Goal: Information Seeking & Learning: Learn about a topic

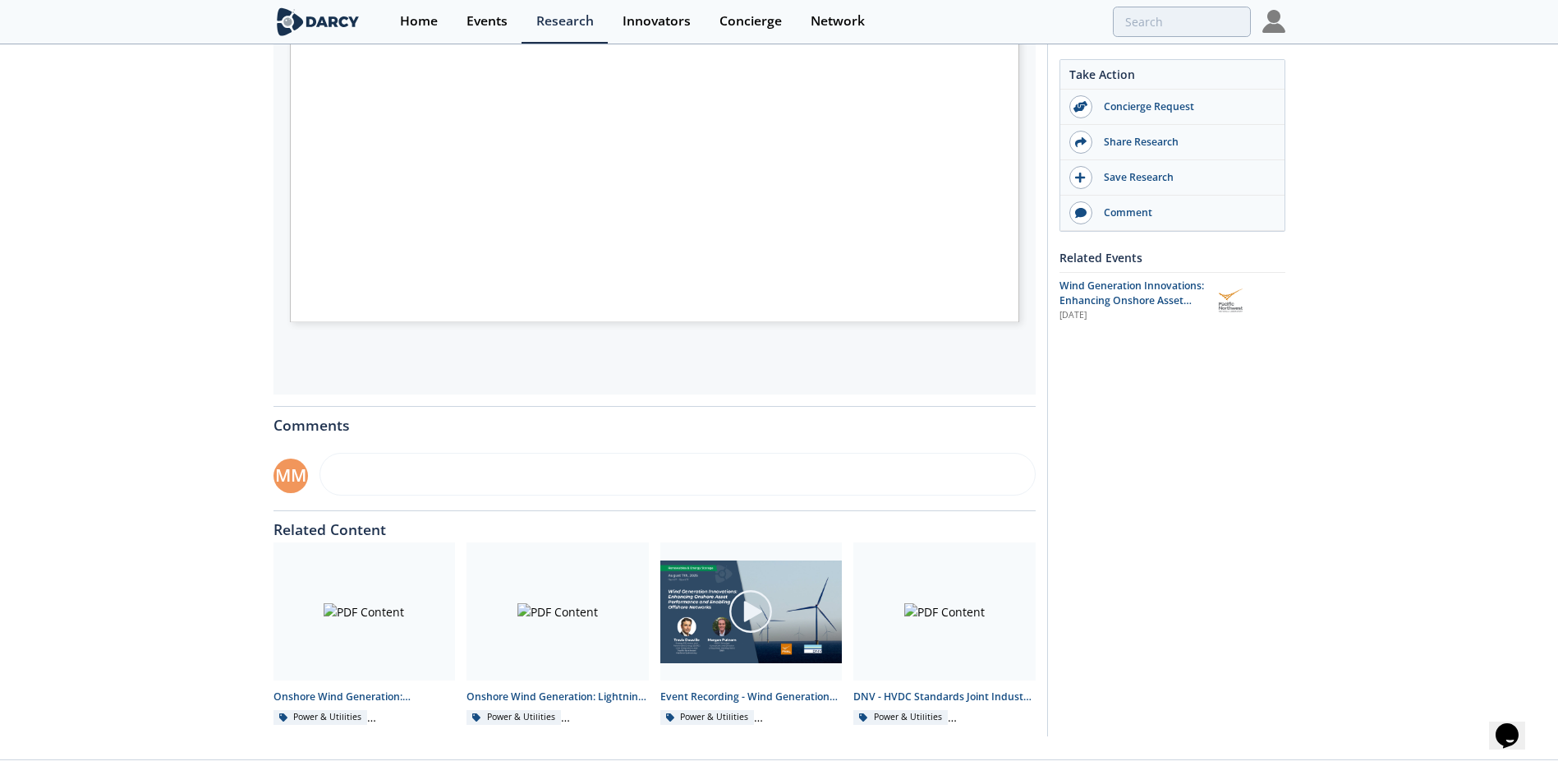
scroll to position [525, 0]
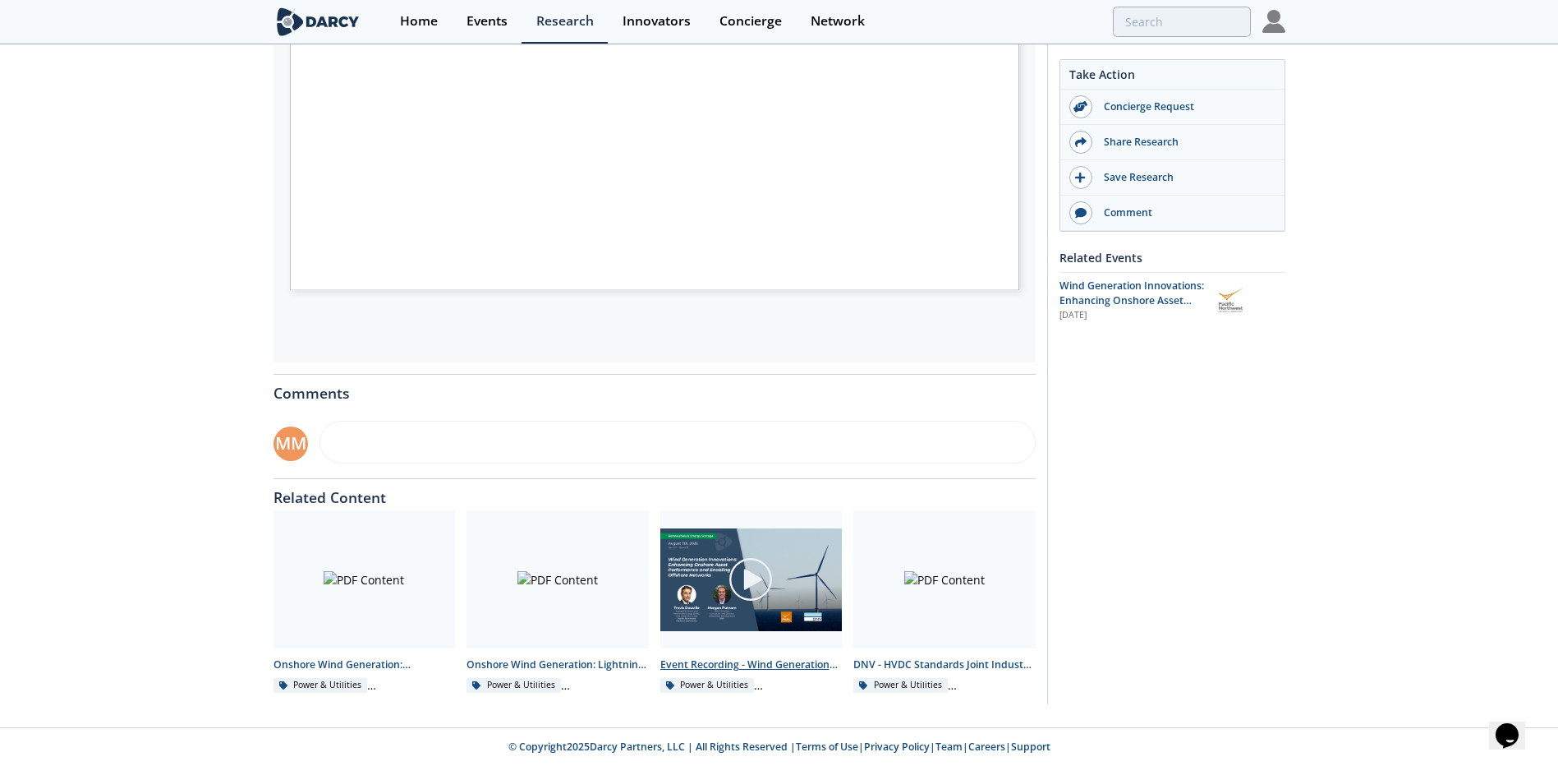
click at [745, 573] on img at bounding box center [751, 579] width 46 height 46
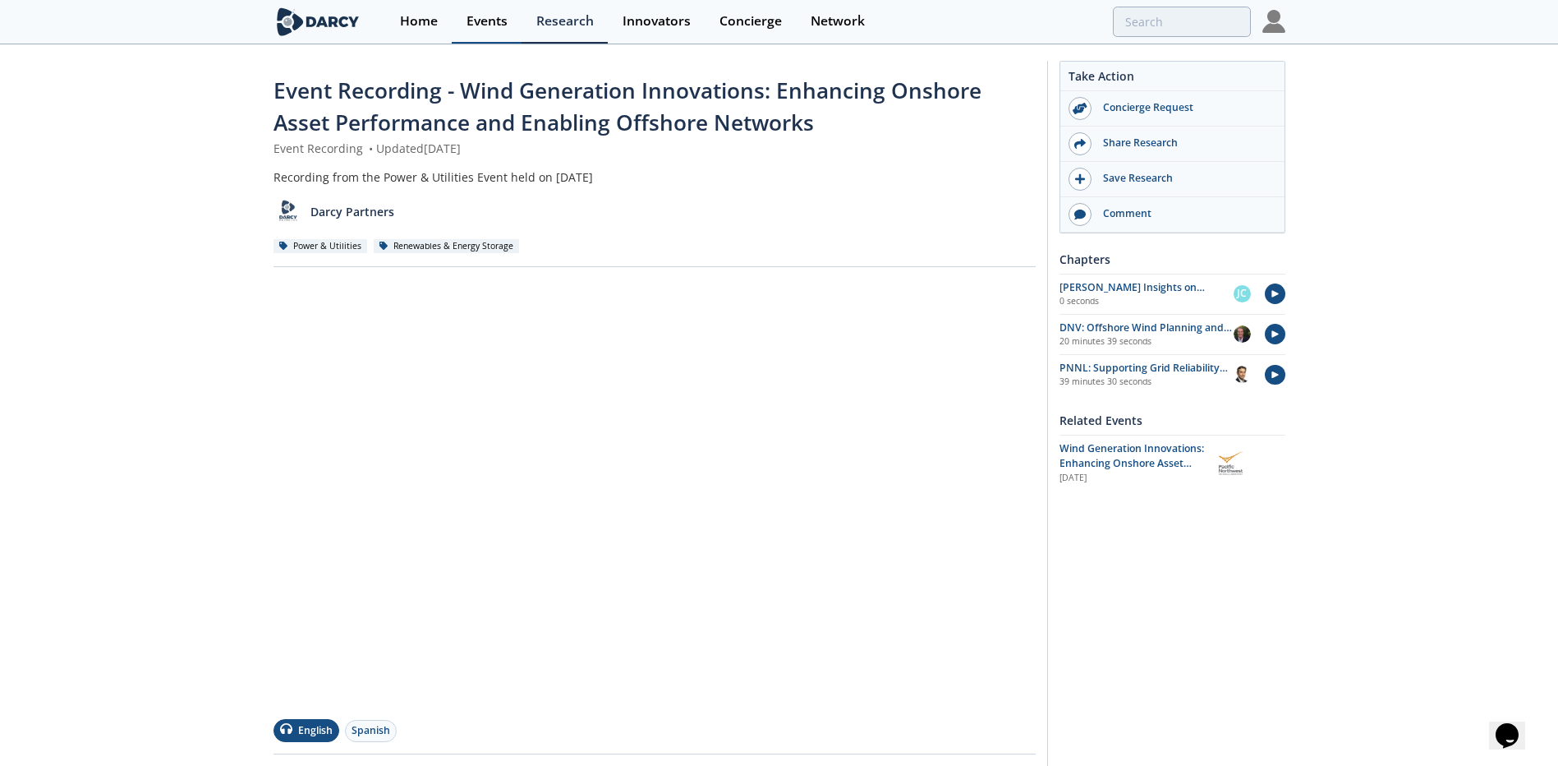
click at [495, 24] on div "Events" at bounding box center [487, 21] width 41 height 13
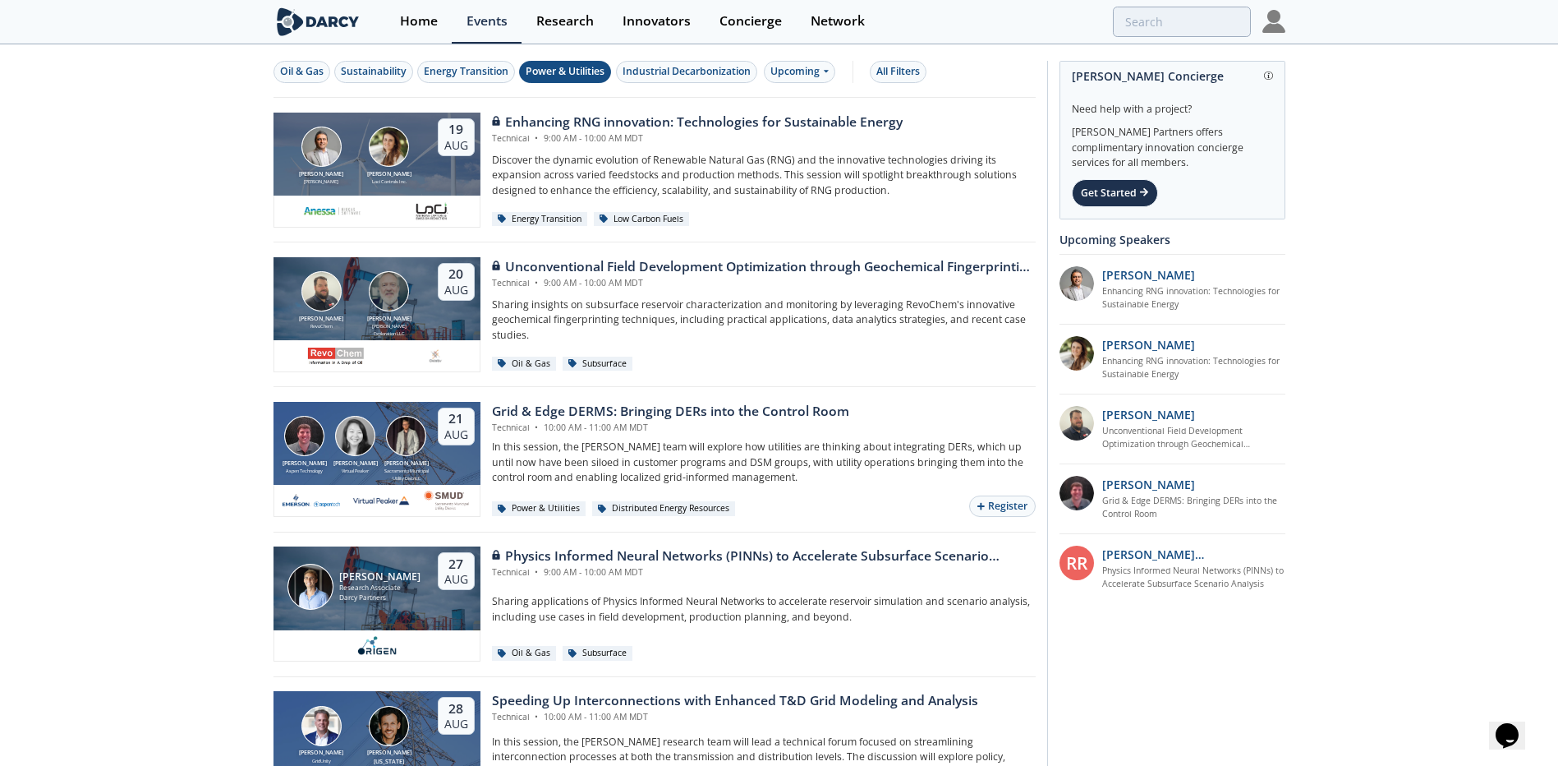
click at [557, 66] on div "Power & Utilities" at bounding box center [565, 71] width 79 height 15
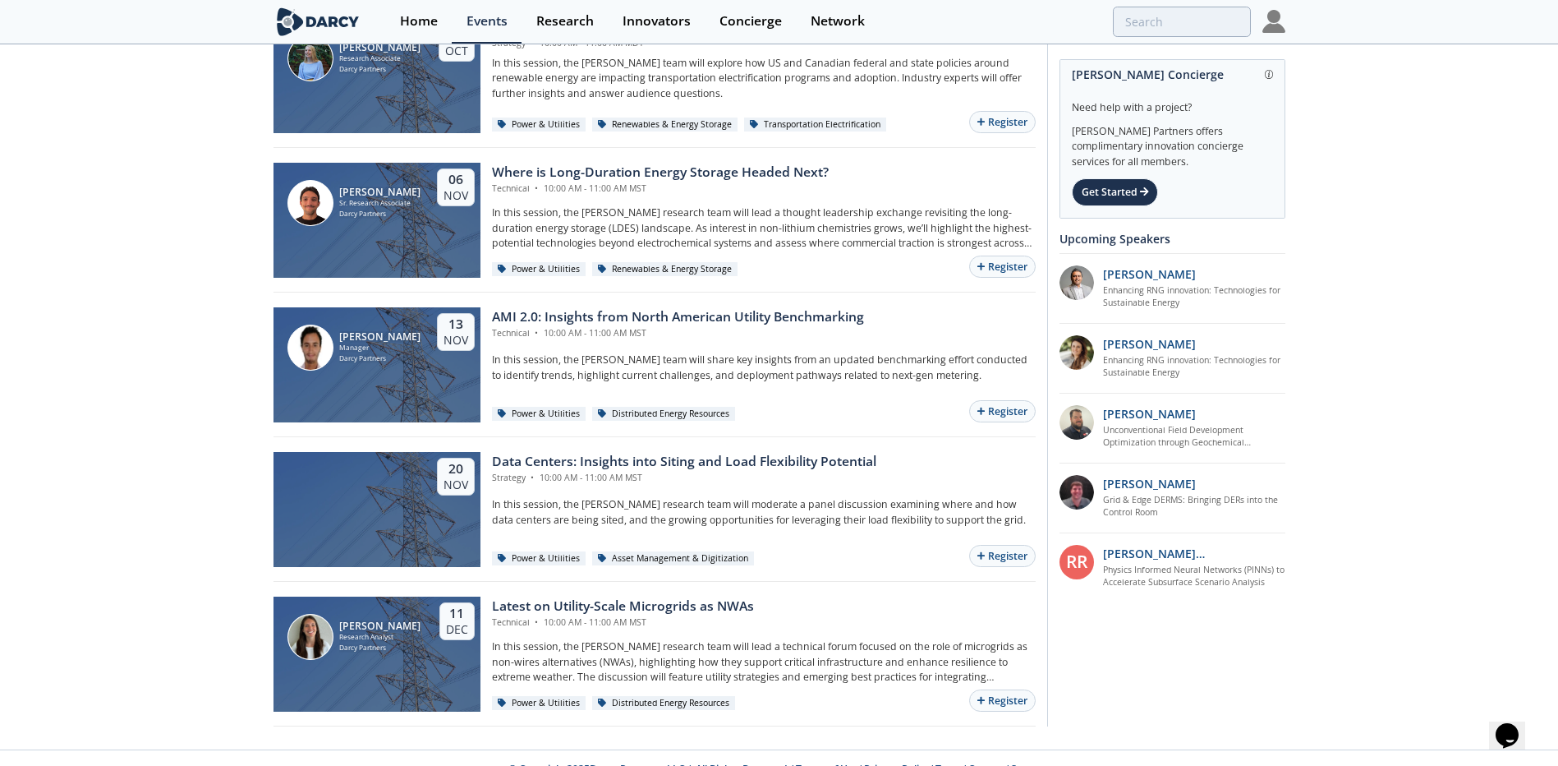
scroll to position [1419, 0]
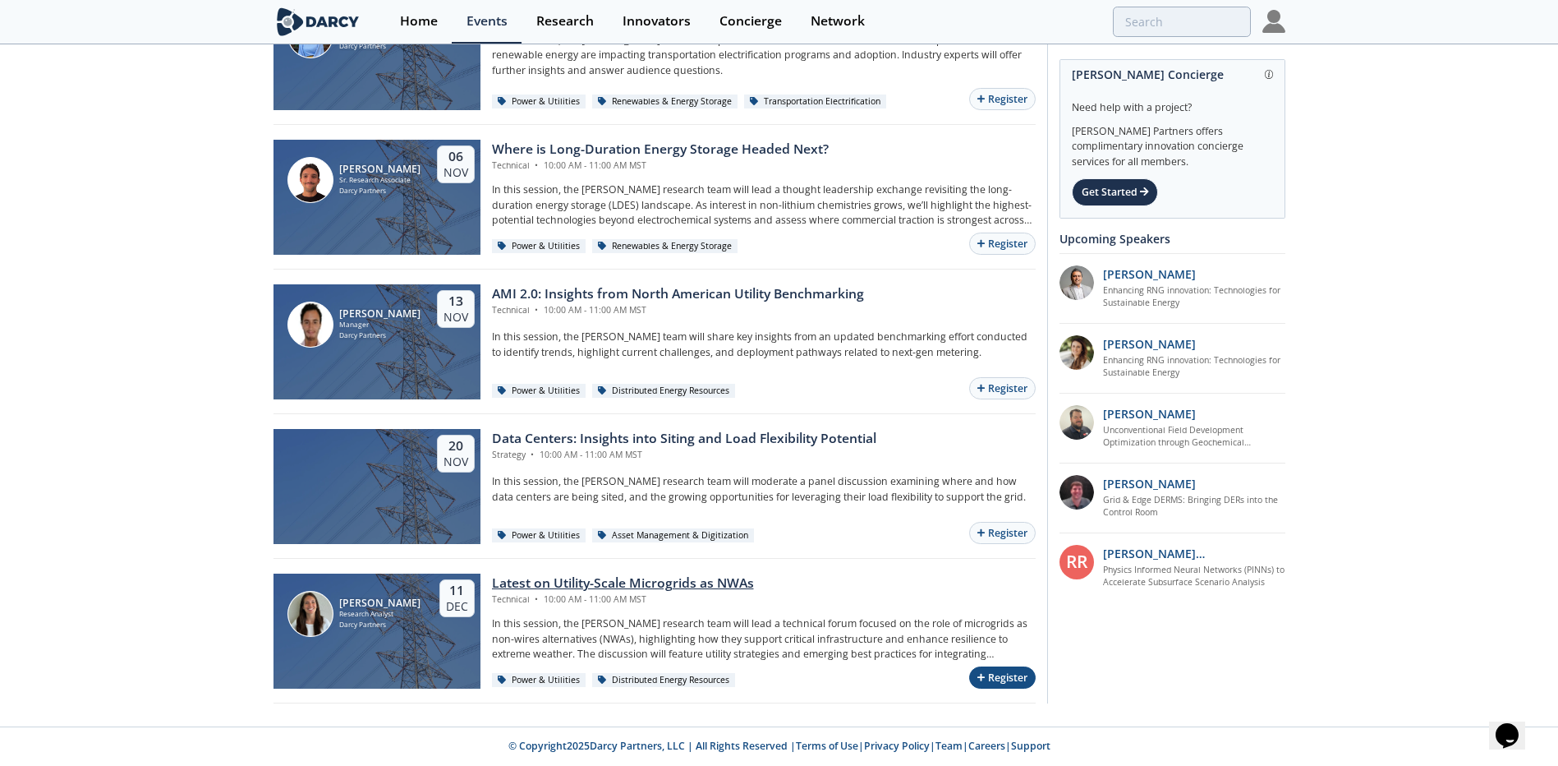
click at [992, 680] on button "Register" at bounding box center [1002, 677] width 66 height 22
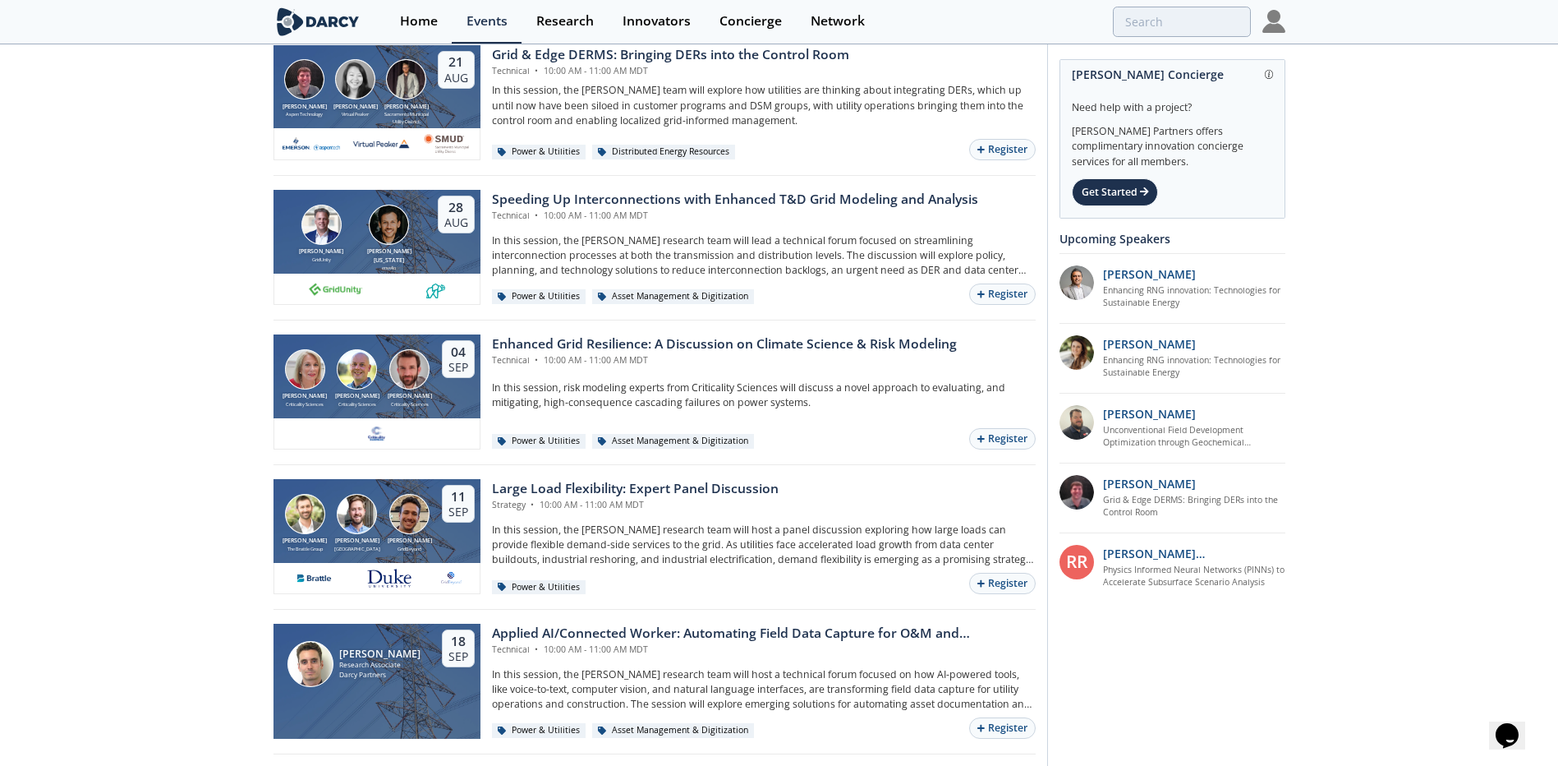
scroll to position [0, 0]
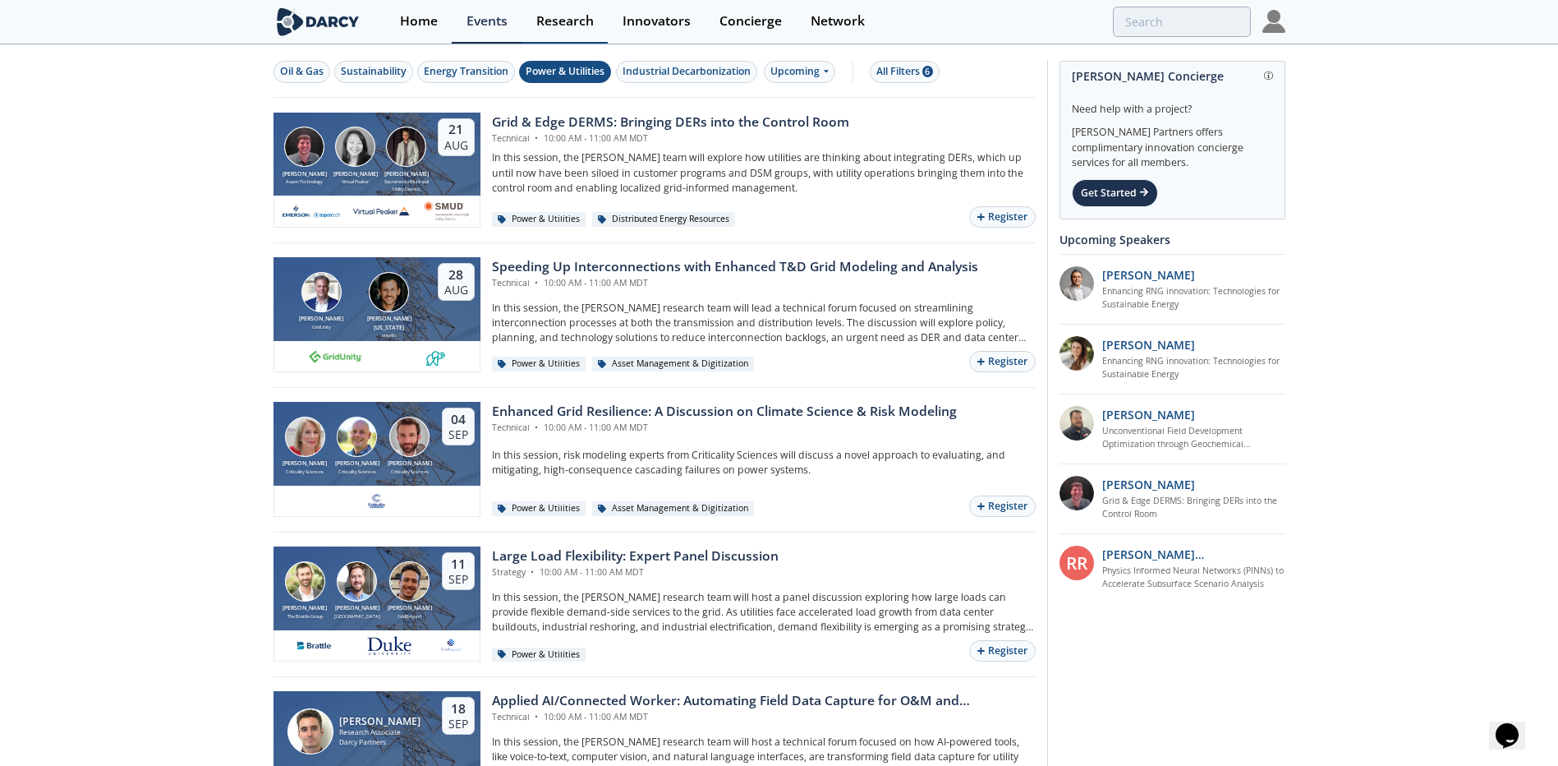
click at [563, 16] on div "Research" at bounding box center [564, 21] width 57 height 13
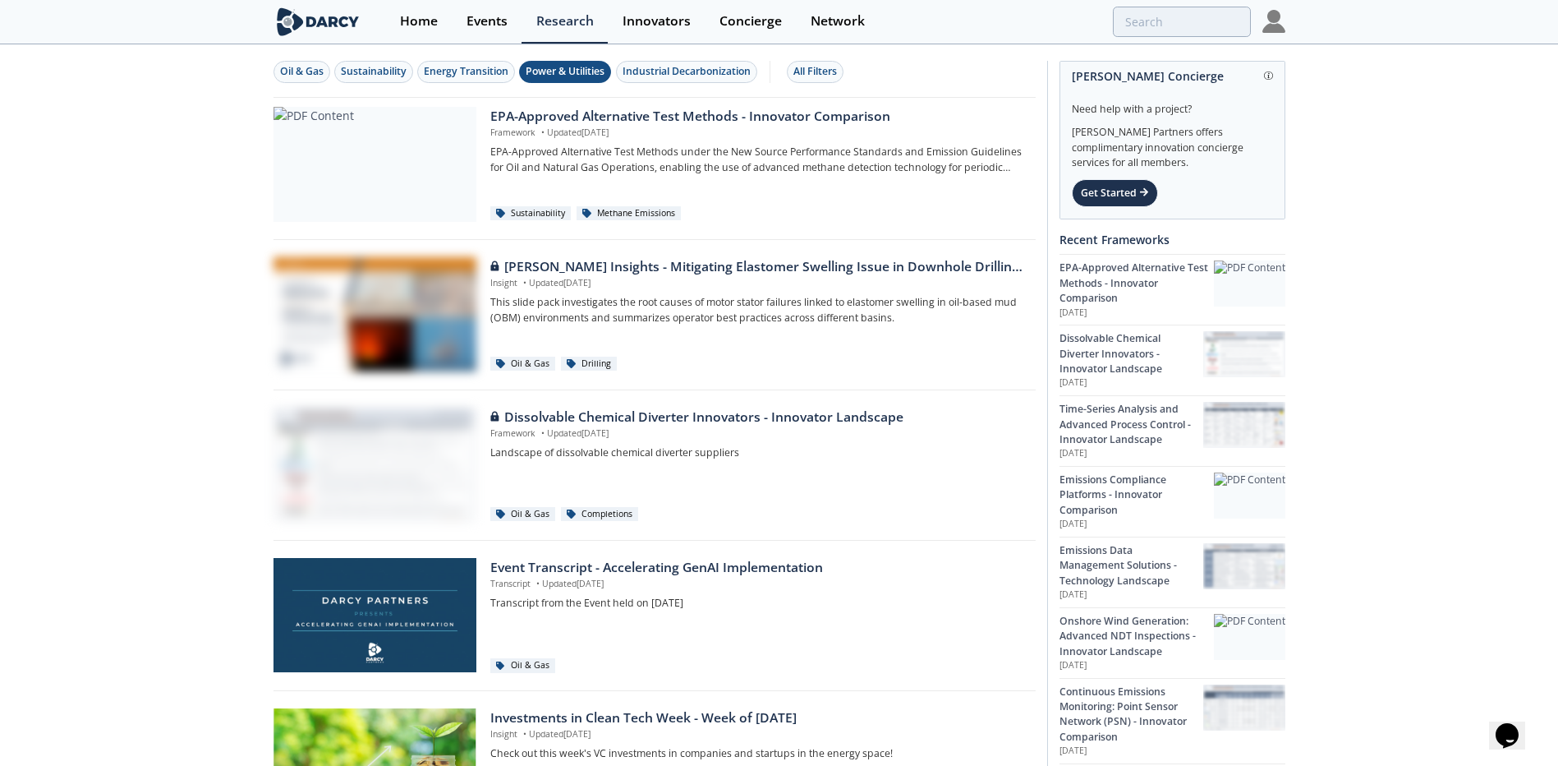
click at [563, 67] on div "Power & Utilities" at bounding box center [565, 71] width 79 height 15
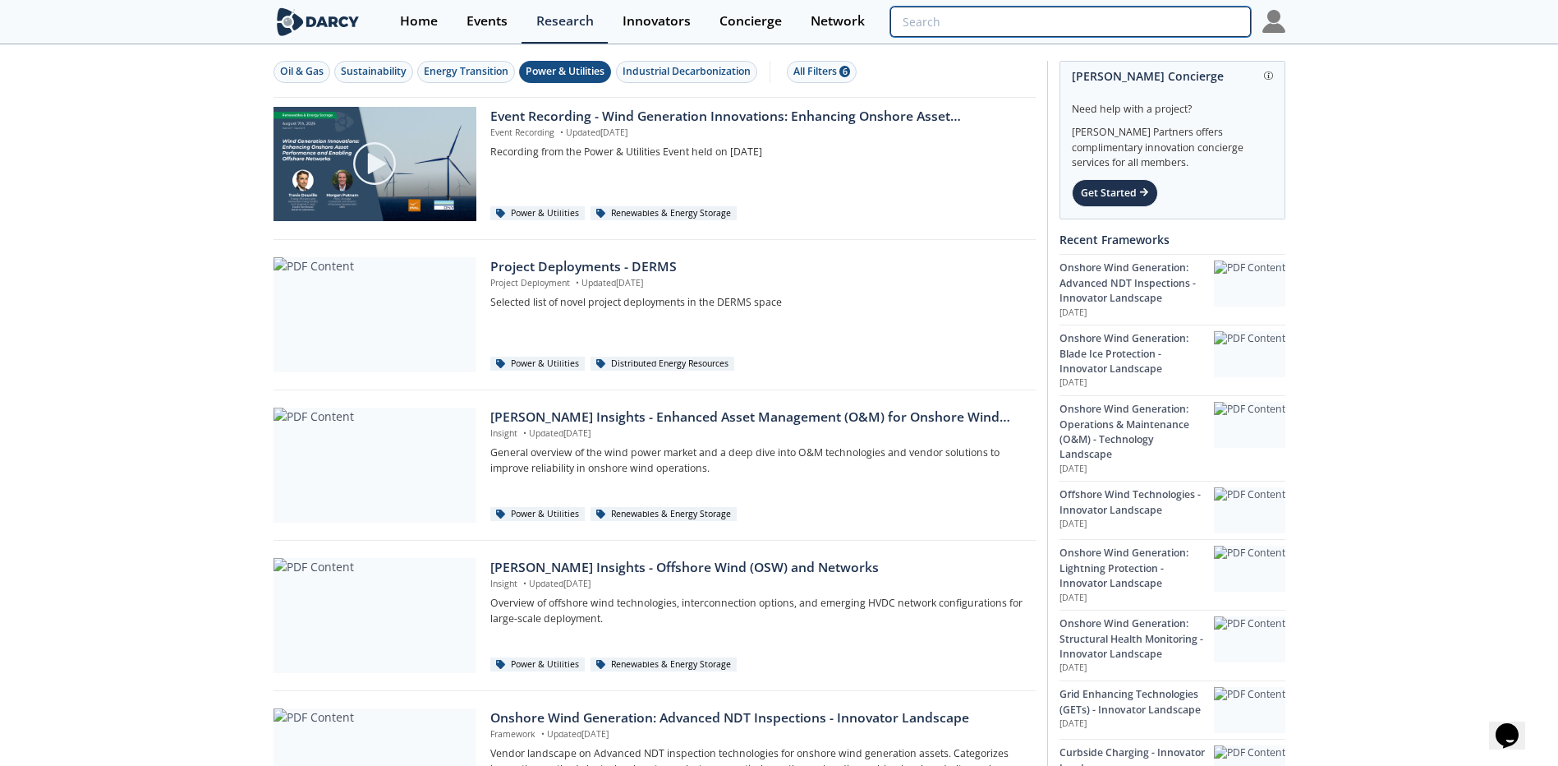
click at [1166, 21] on input "search" at bounding box center [1070, 22] width 360 height 30
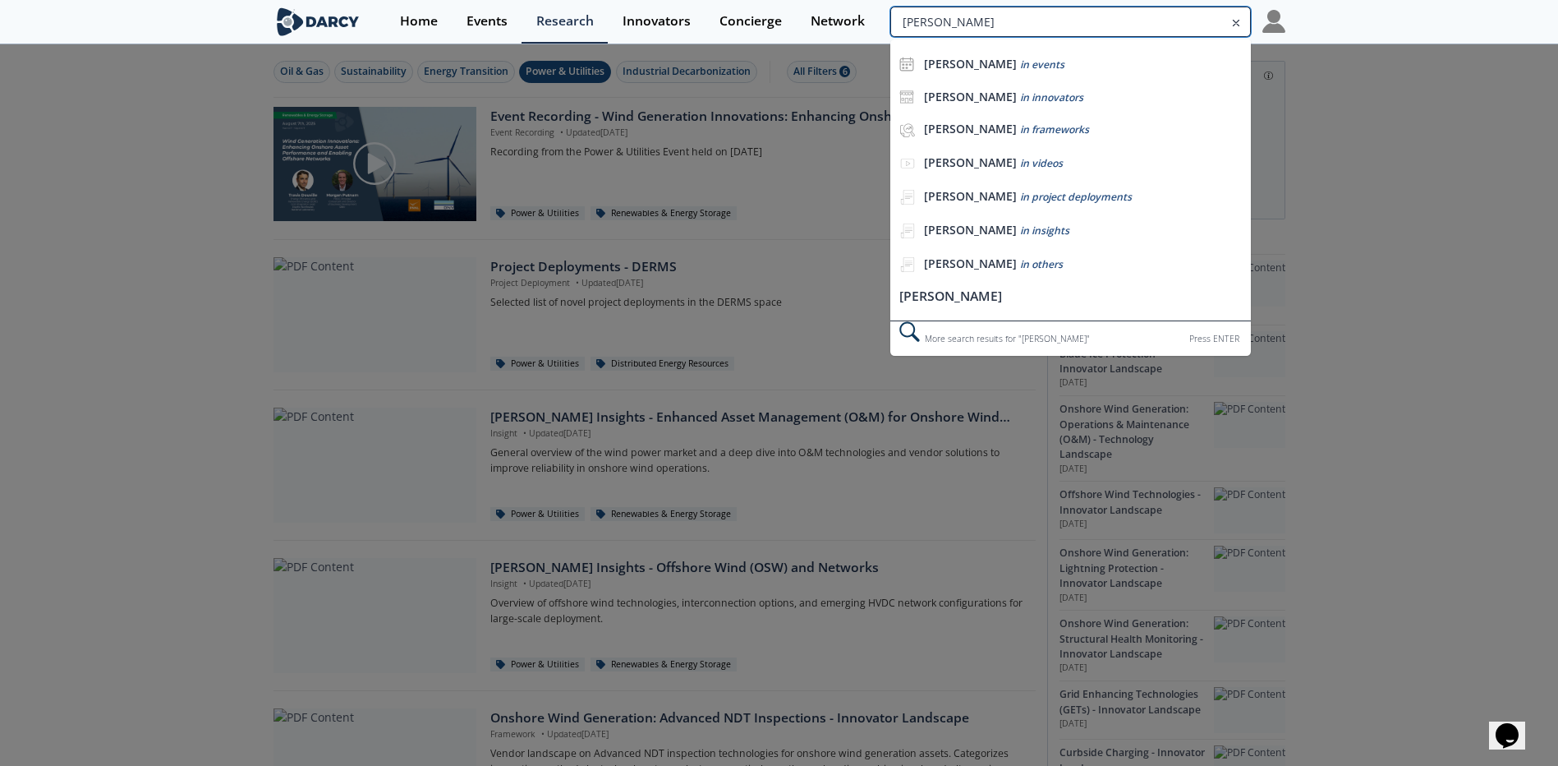
type input "bess"
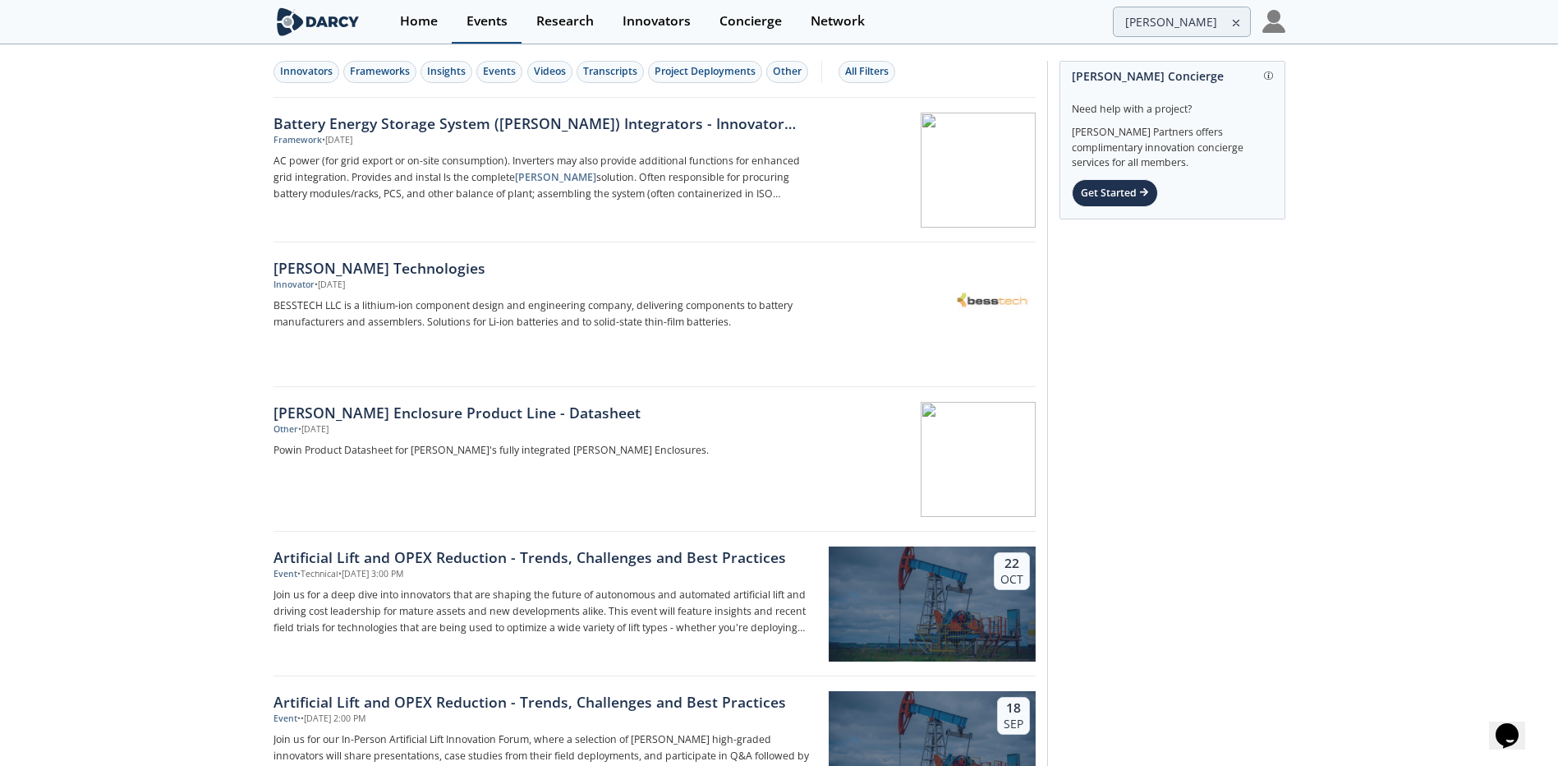
click at [485, 22] on div "Events" at bounding box center [487, 21] width 41 height 13
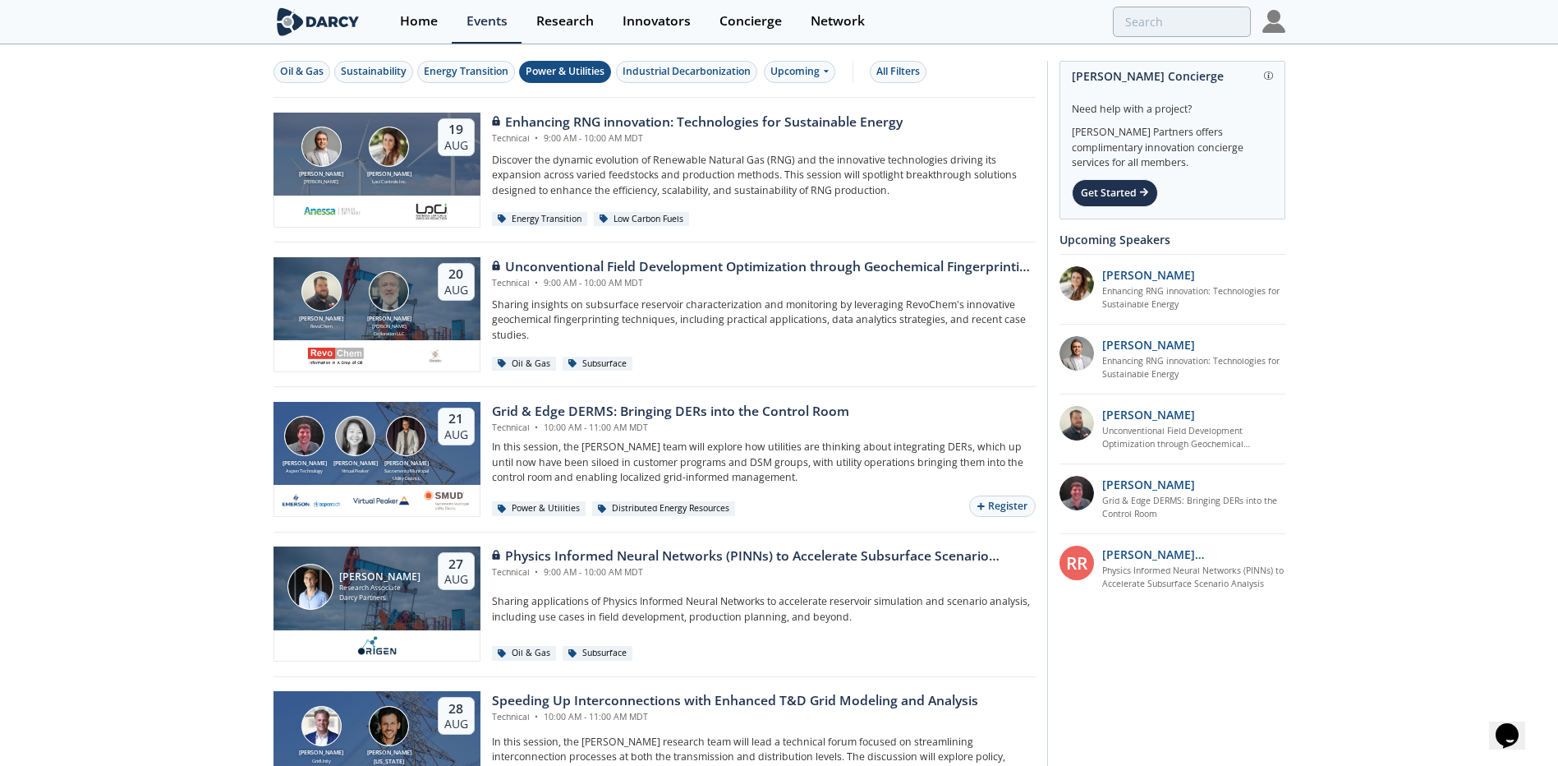
click at [533, 67] on div "Power & Utilities" at bounding box center [565, 71] width 79 height 15
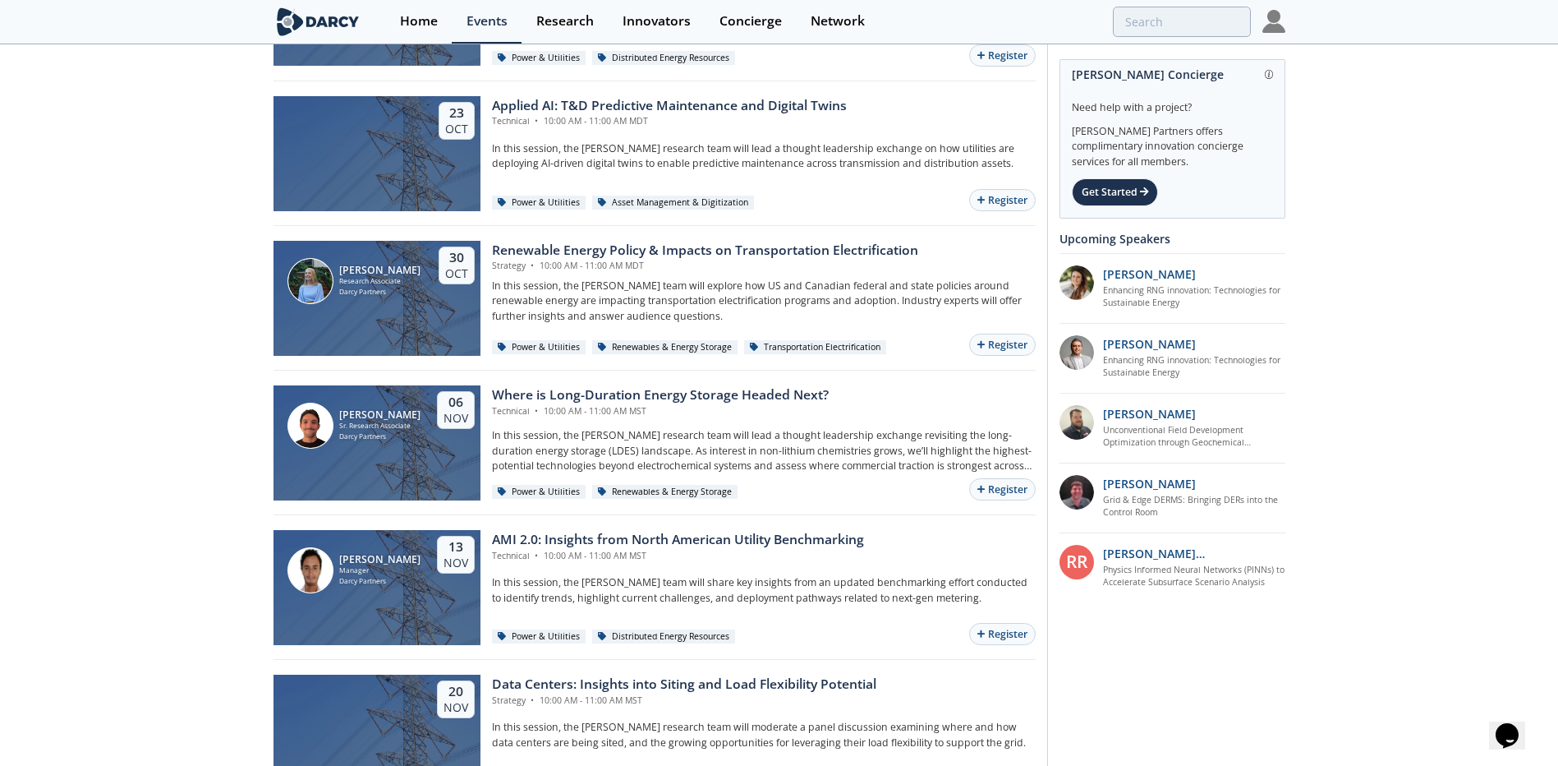
scroll to position [1173, 0]
click at [995, 486] on button "Register" at bounding box center [1002, 490] width 66 height 22
click at [560, 16] on div "Research" at bounding box center [564, 21] width 57 height 13
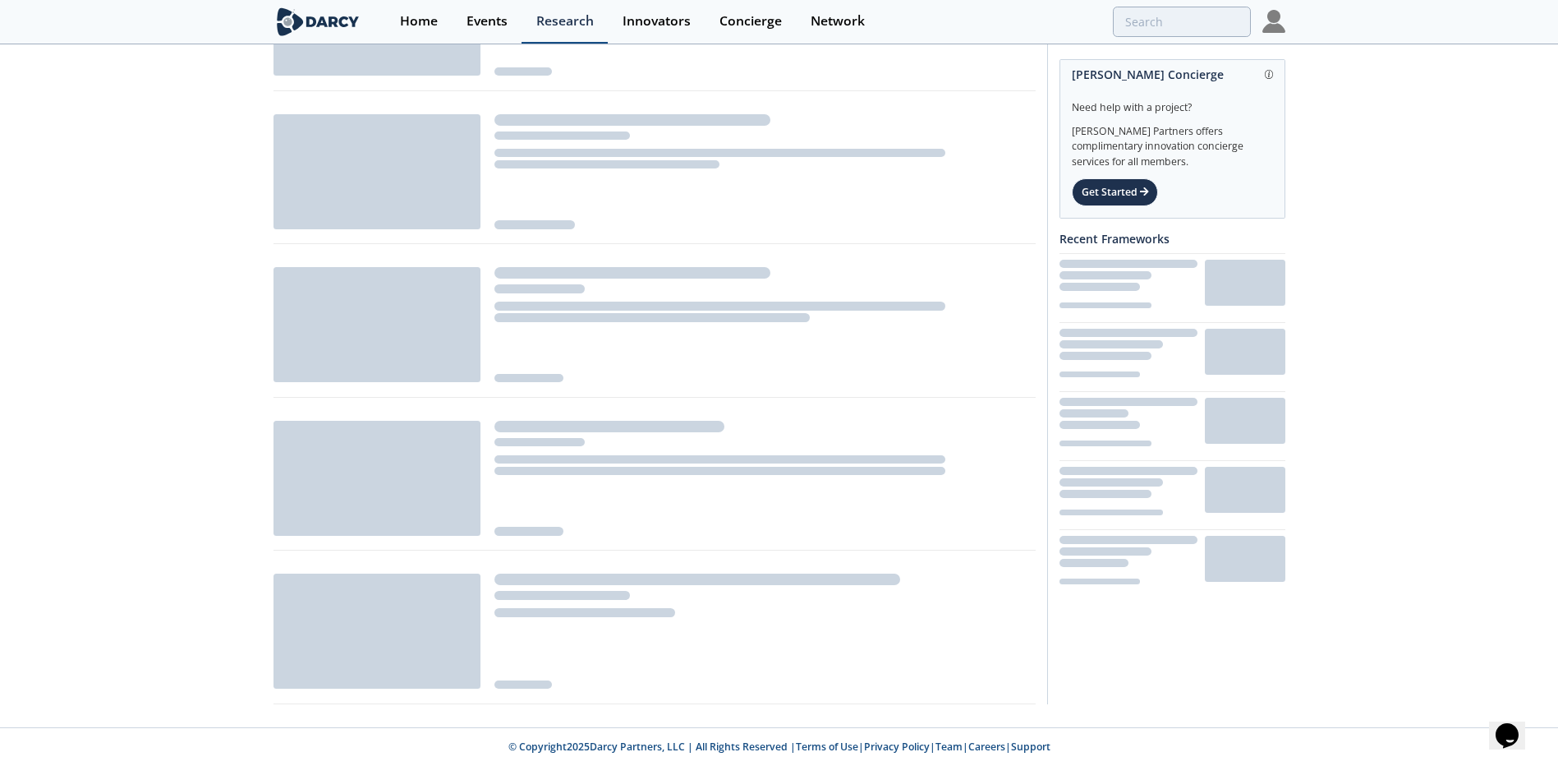
scroll to position [918, 0]
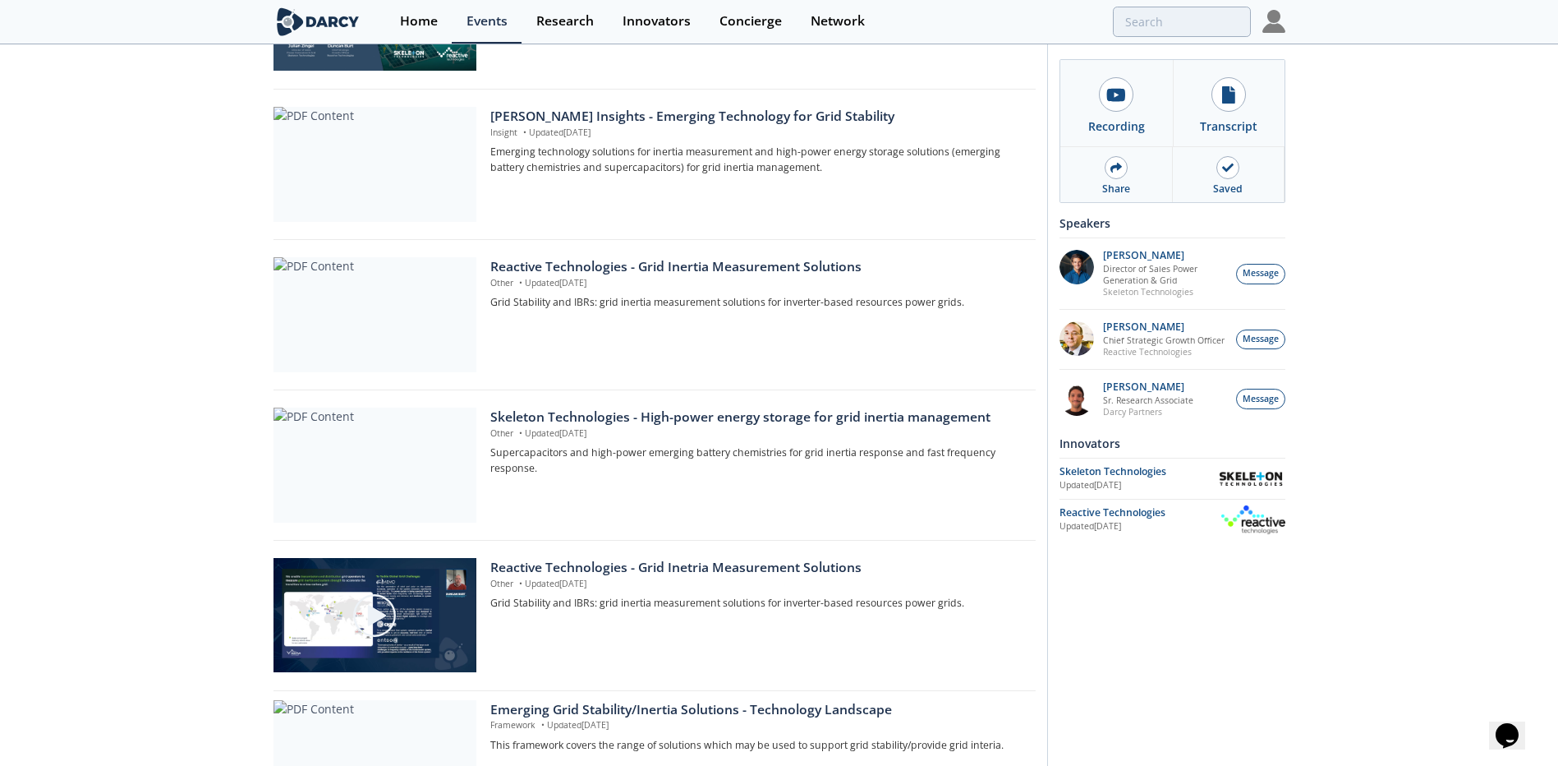
scroll to position [350, 0]
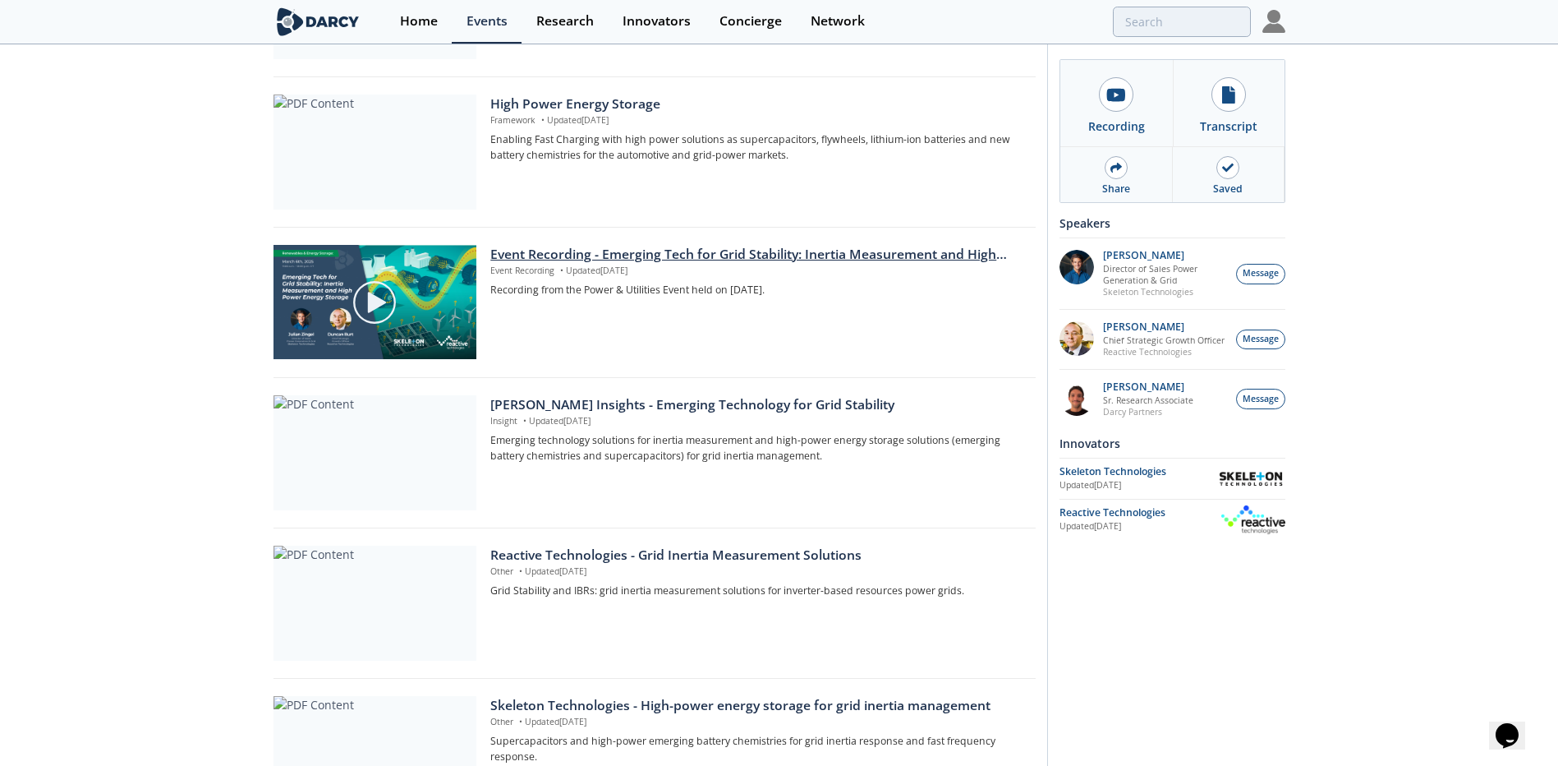
click at [327, 307] on div at bounding box center [375, 302] width 184 height 92
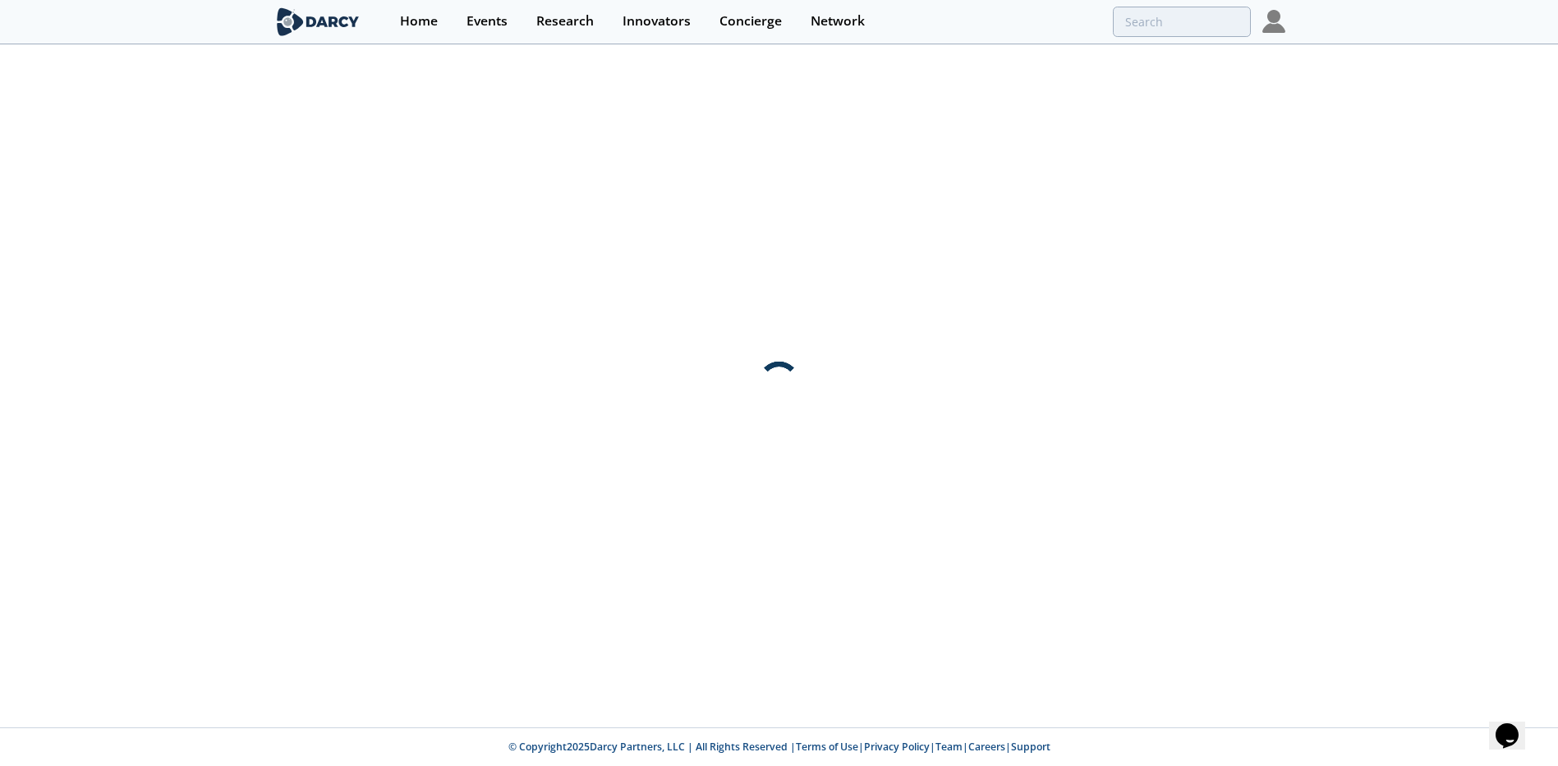
scroll to position [0, 0]
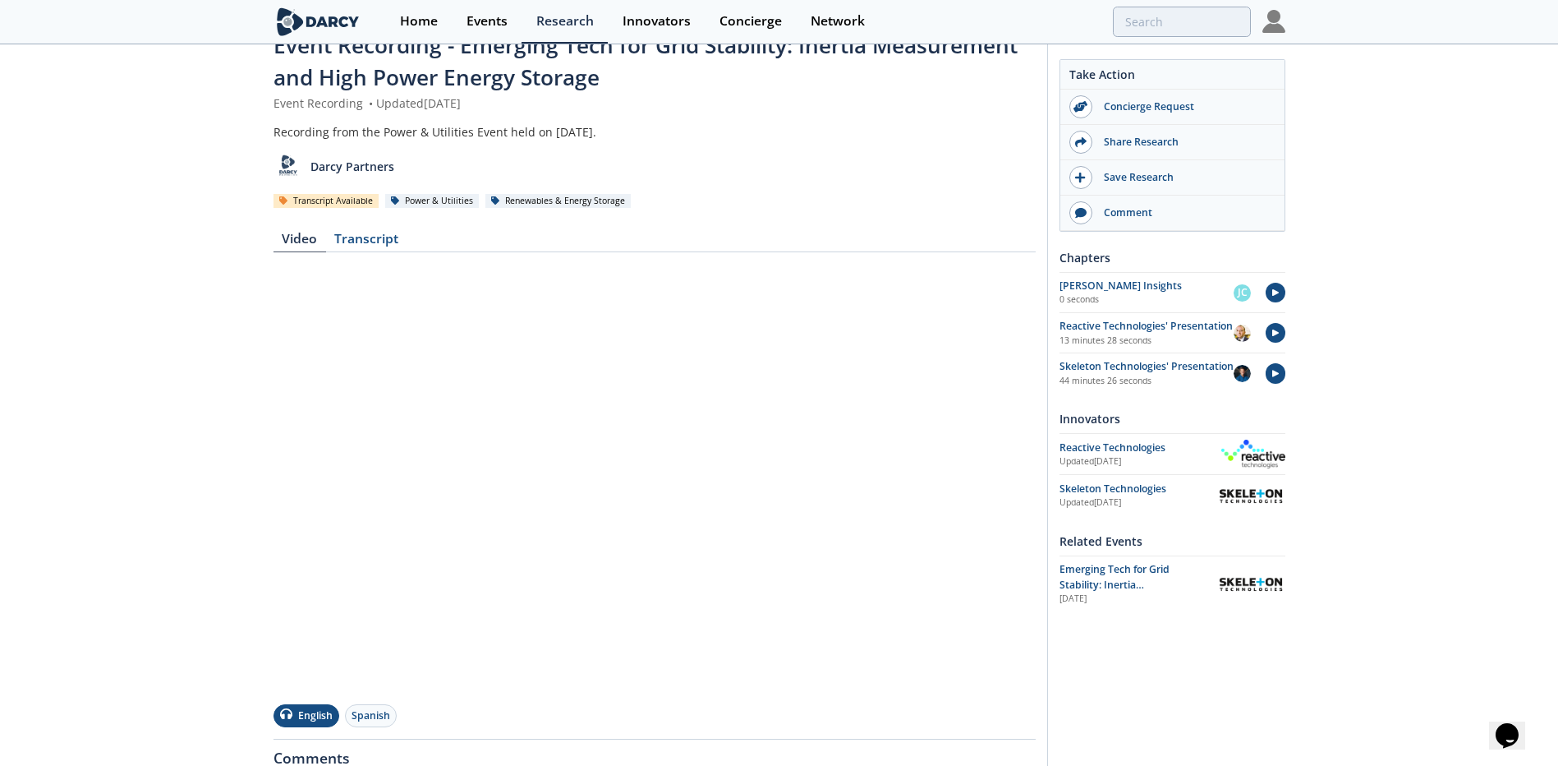
scroll to position [82, 0]
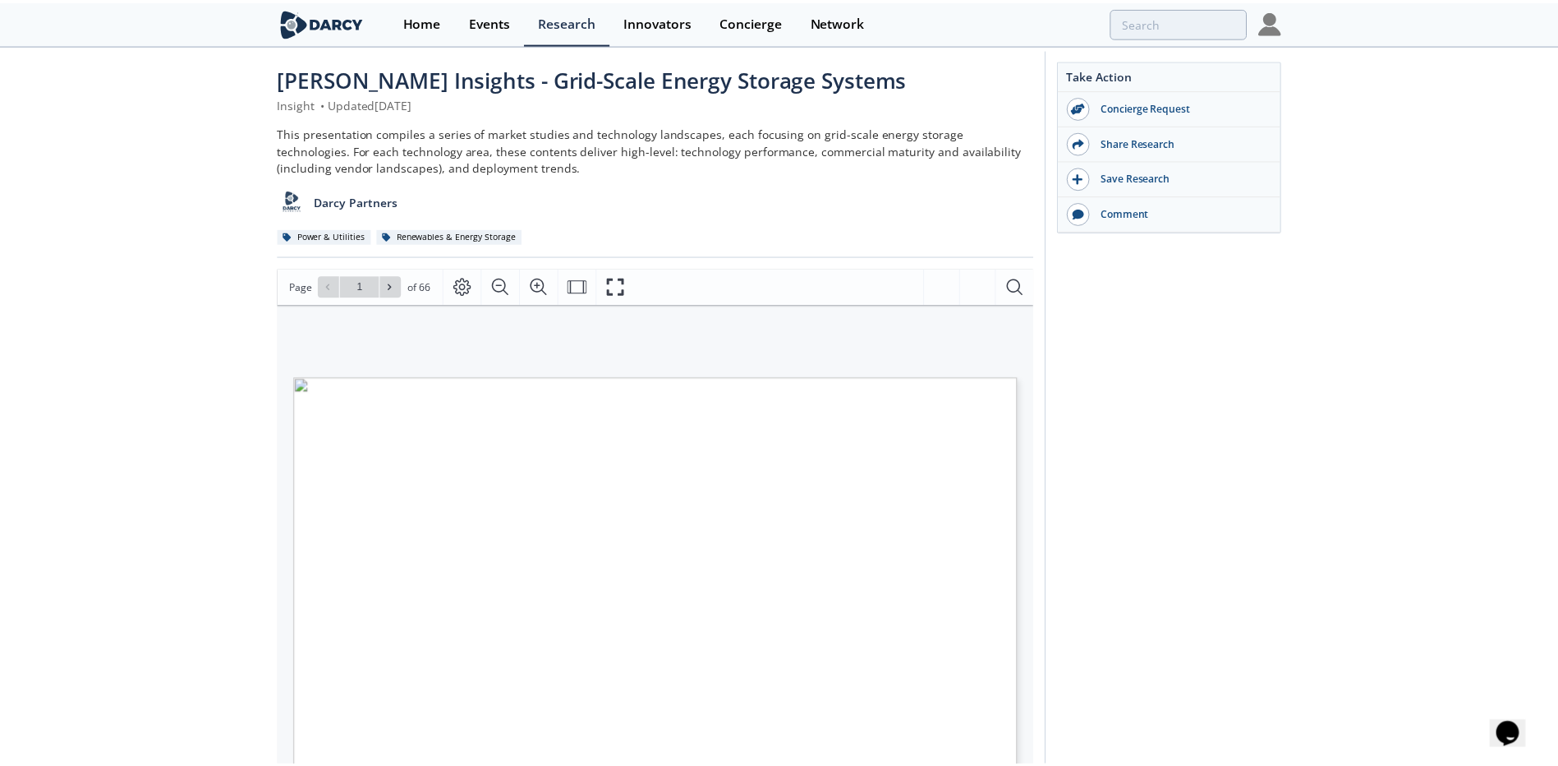
scroll to position [82, 0]
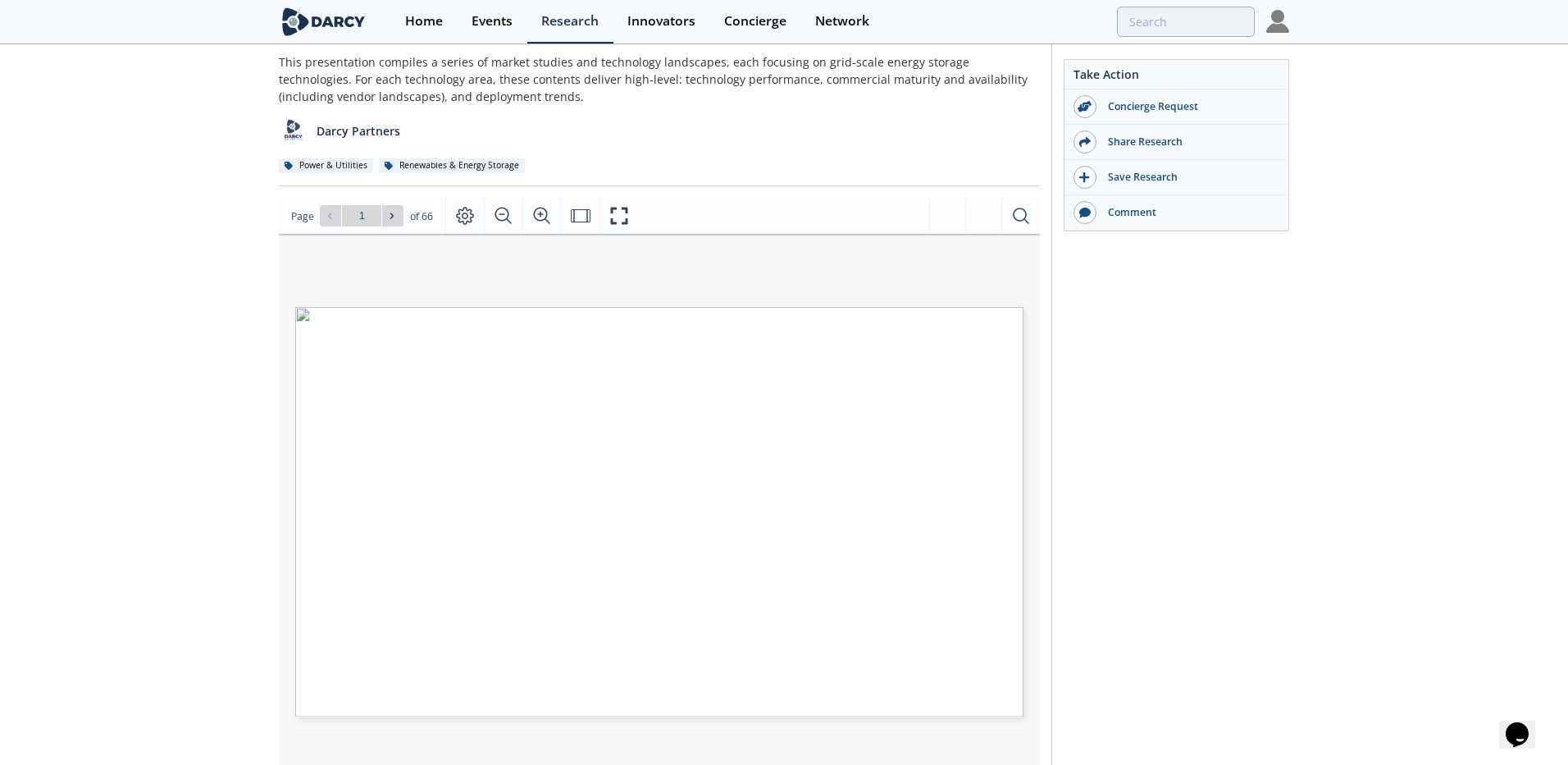
type input "2"
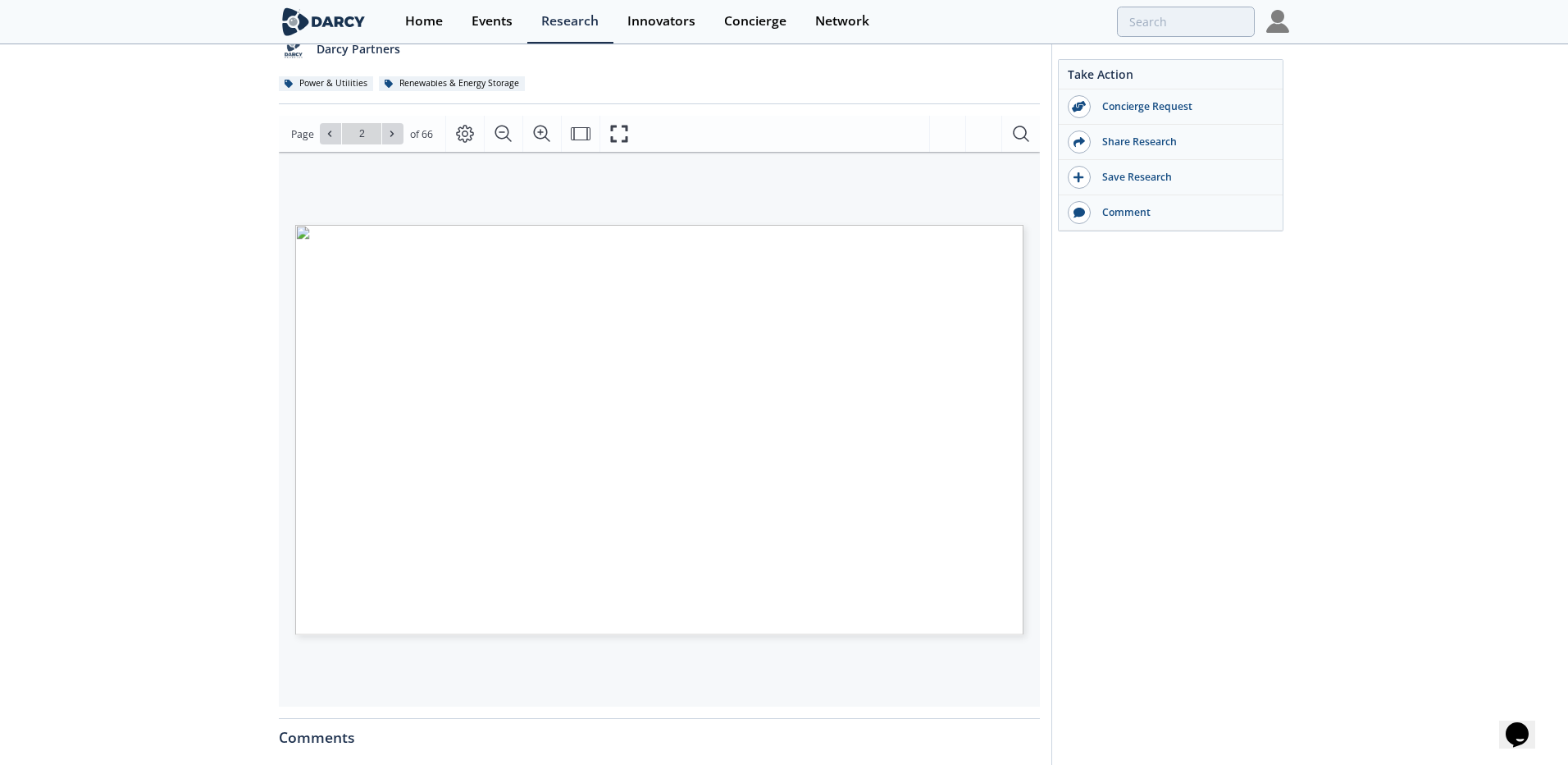
type input "3"
type input "2"
click at [391, 131] on icon at bounding box center [392, 134] width 10 height 10
type input "4"
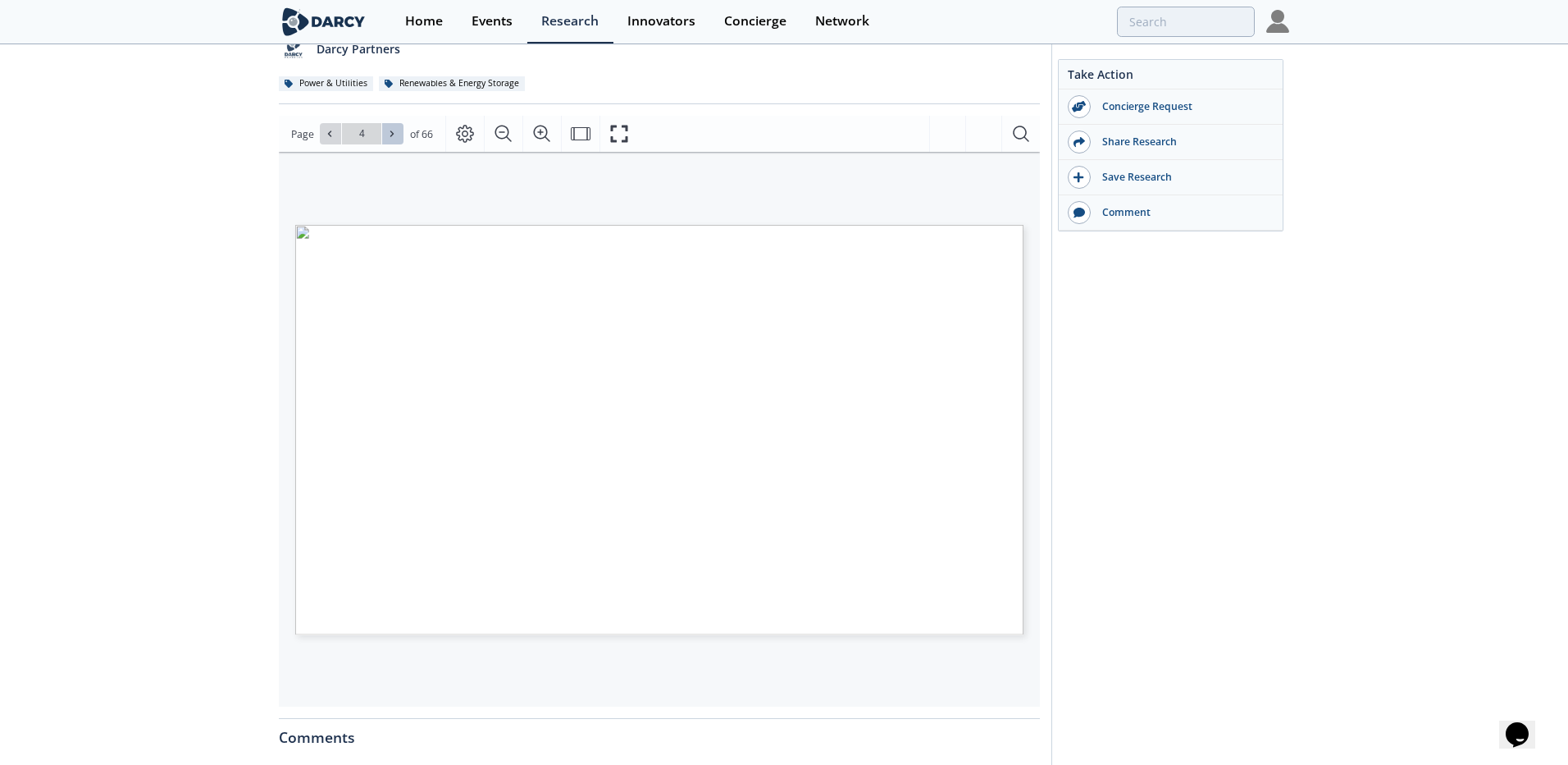
click at [391, 131] on icon at bounding box center [392, 134] width 10 height 10
type input "5"
click at [391, 131] on icon at bounding box center [392, 134] width 10 height 10
type input "6"
click at [391, 131] on icon at bounding box center [392, 134] width 10 height 10
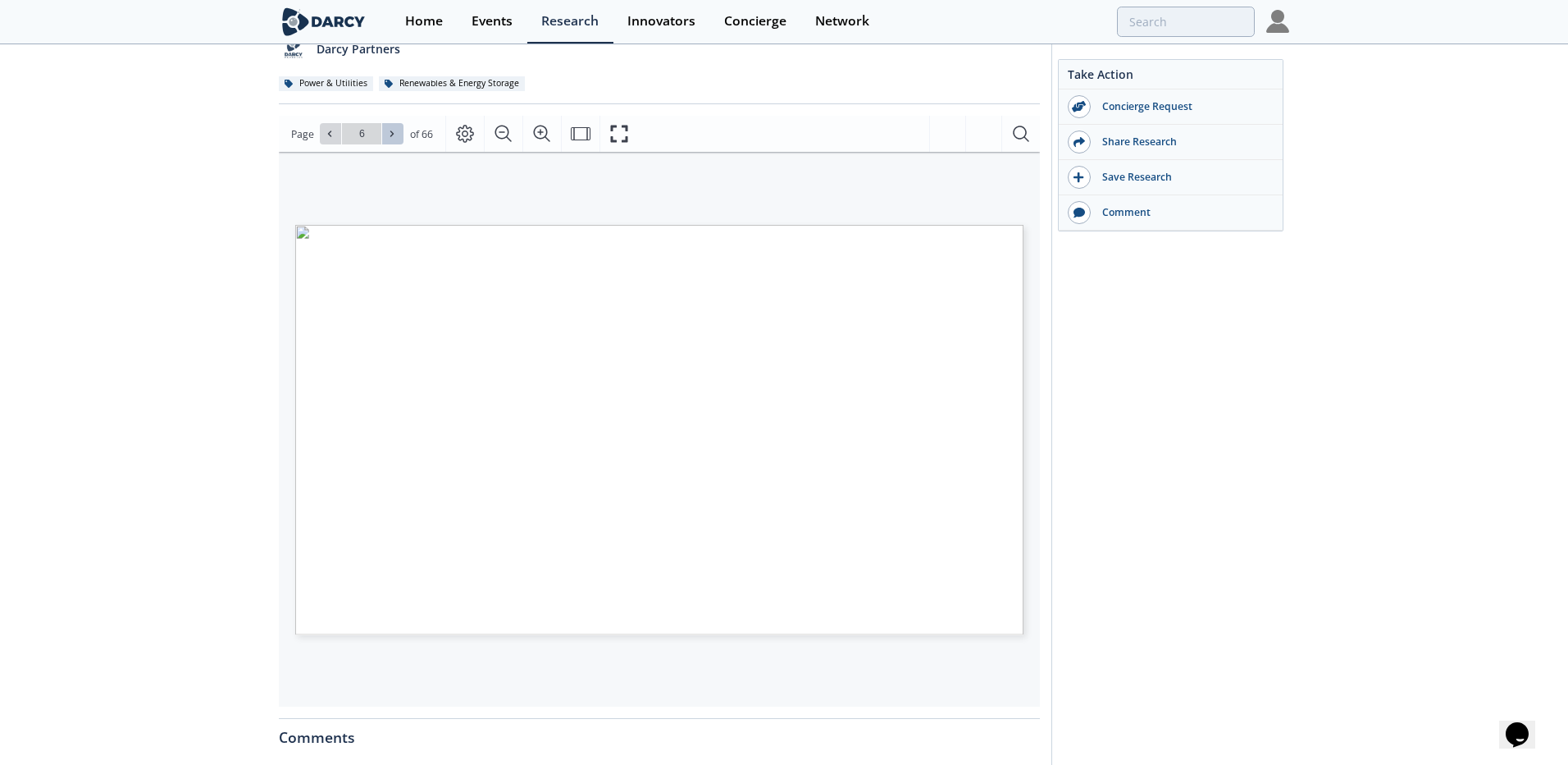
type input "7"
click at [391, 131] on icon at bounding box center [392, 134] width 10 height 10
type input "8"
click at [391, 131] on icon at bounding box center [392, 134] width 10 height 10
type input "9"
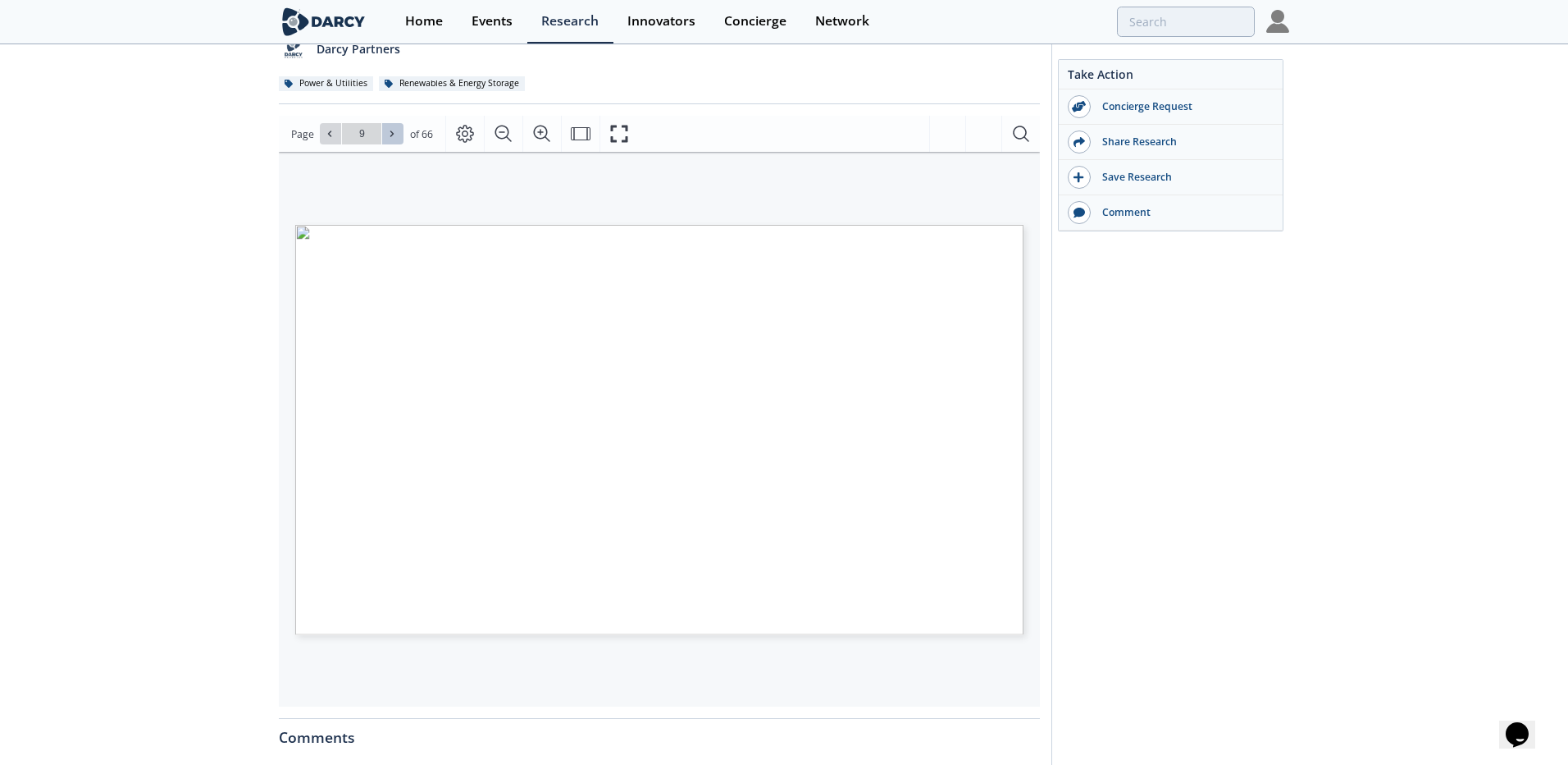
click at [391, 131] on icon at bounding box center [392, 134] width 10 height 10
type input "10"
click at [391, 131] on icon at bounding box center [392, 134] width 10 height 10
type input "11"
click at [391, 131] on icon at bounding box center [392, 134] width 10 height 10
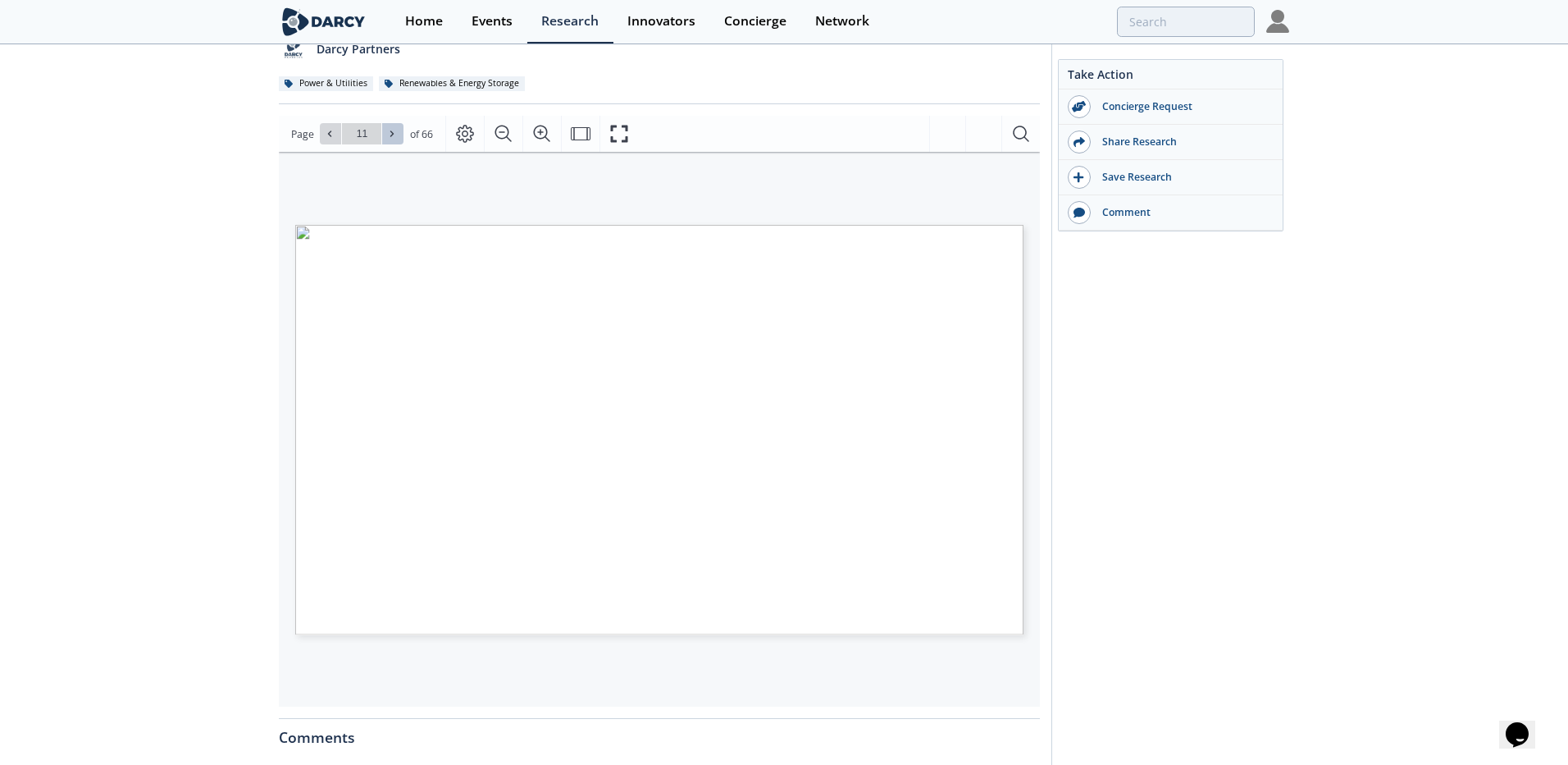
type input "12"
click at [391, 131] on icon at bounding box center [392, 134] width 10 height 10
type input "13"
click at [391, 131] on icon at bounding box center [392, 134] width 10 height 10
type input "14"
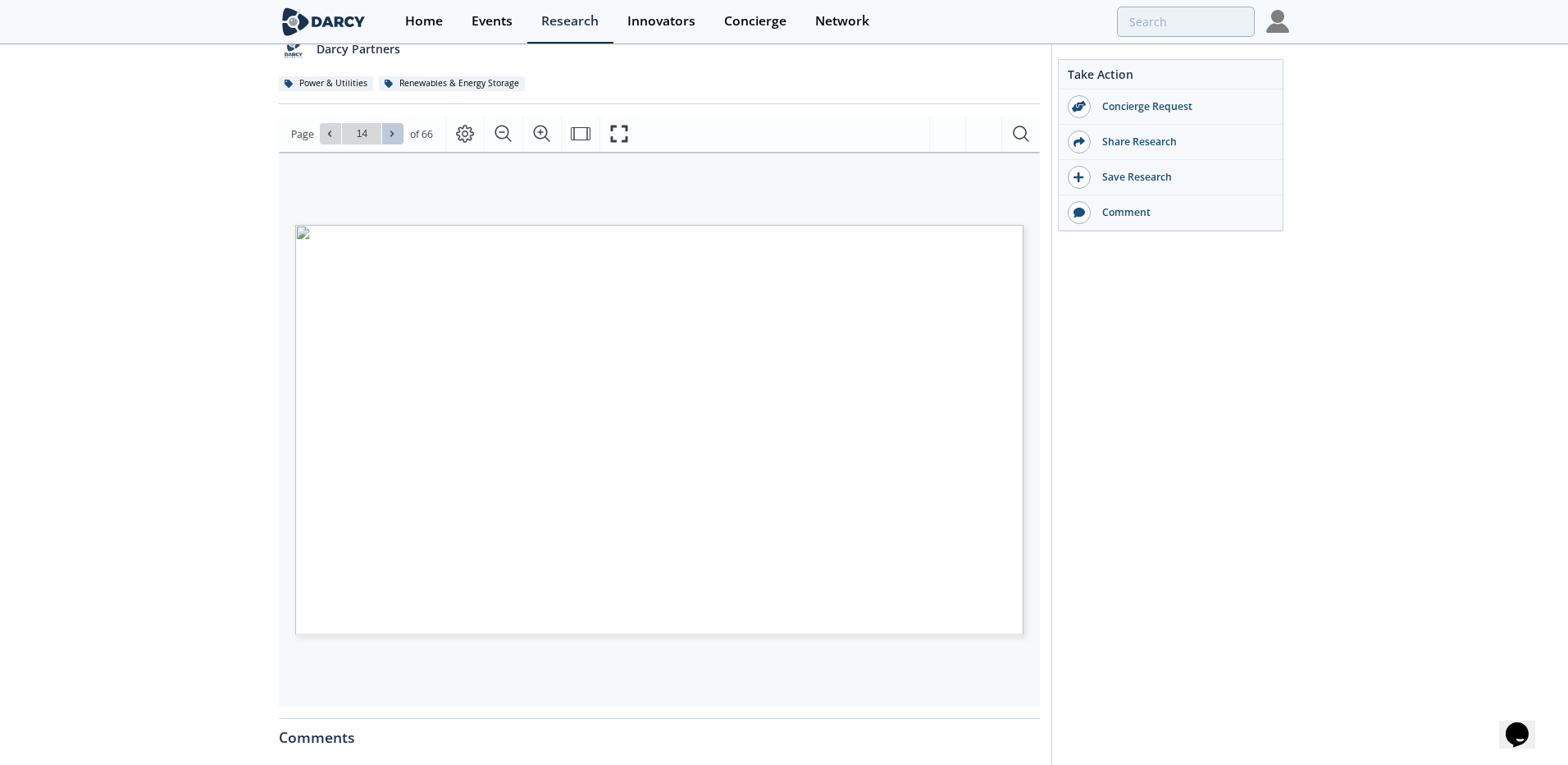
click at [390, 131] on icon at bounding box center [391, 134] width 3 height 6
type input "15"
click at [390, 131] on icon at bounding box center [391, 134] width 3 height 6
type input "16"
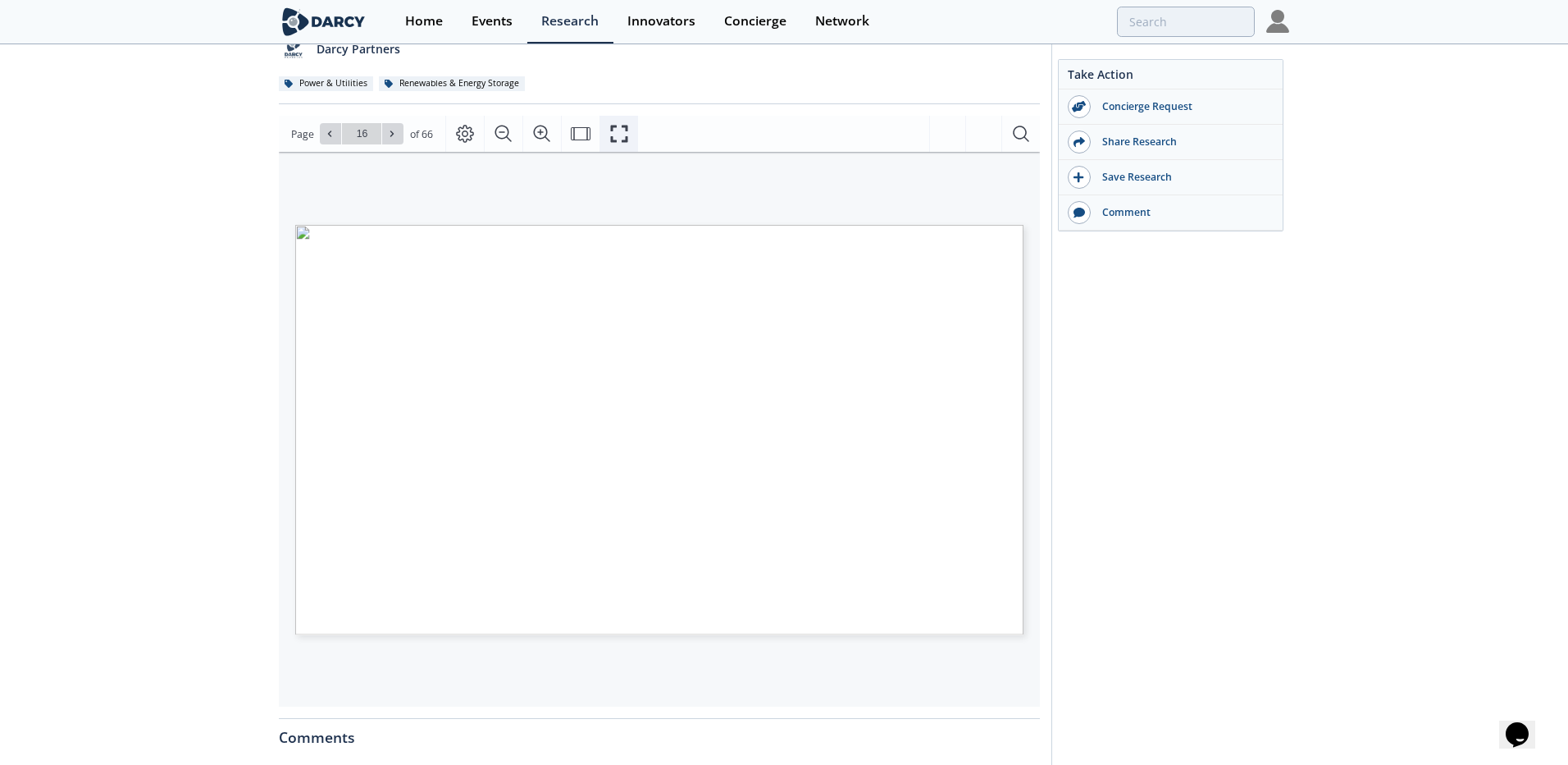
drag, startPoint x: 624, startPoint y: 135, endPoint x: 627, endPoint y: 220, distance: 85.1
click at [624, 135] on icon "Fullscreen" at bounding box center [619, 134] width 20 height 20
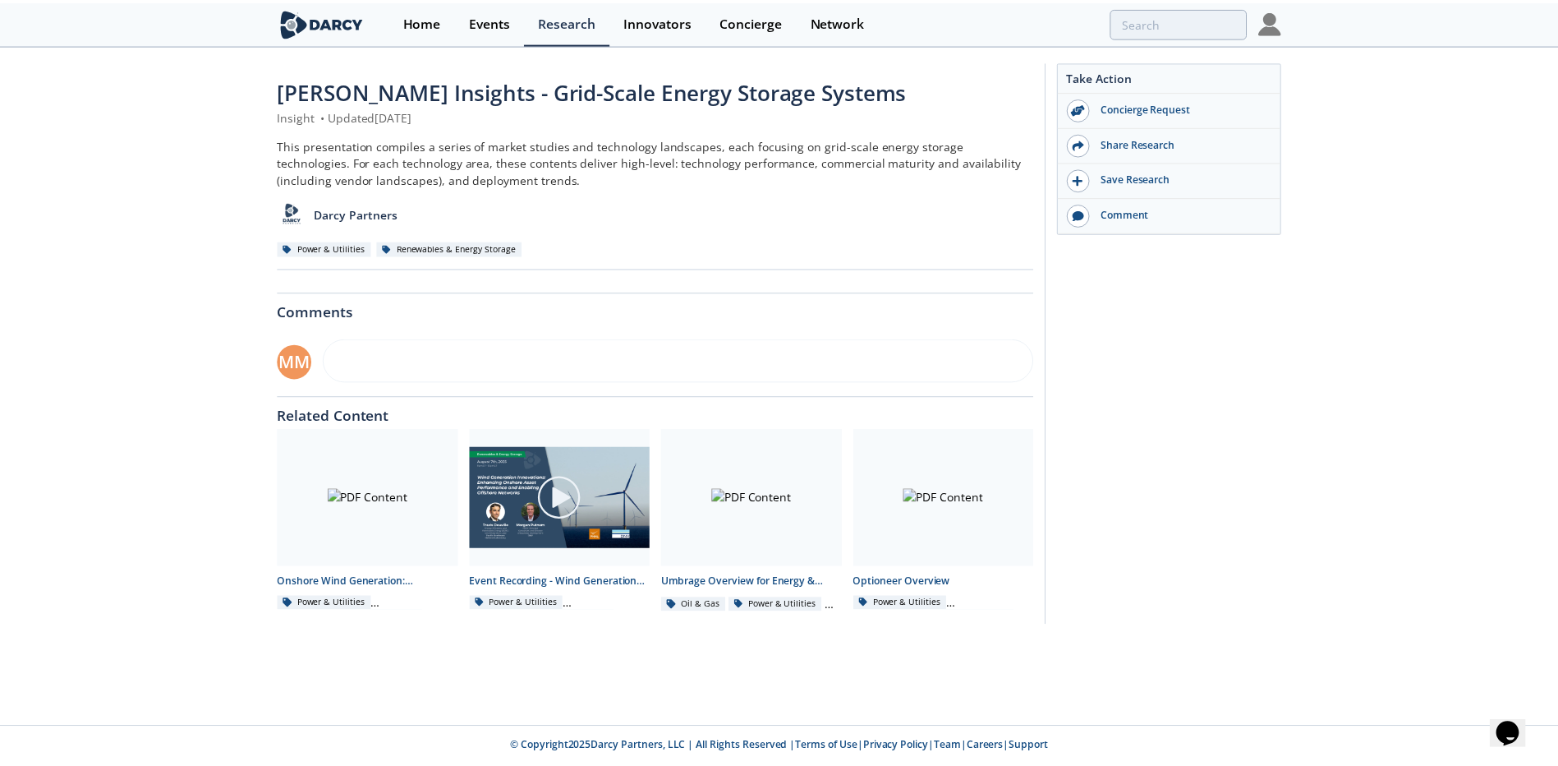
scroll to position [0, 0]
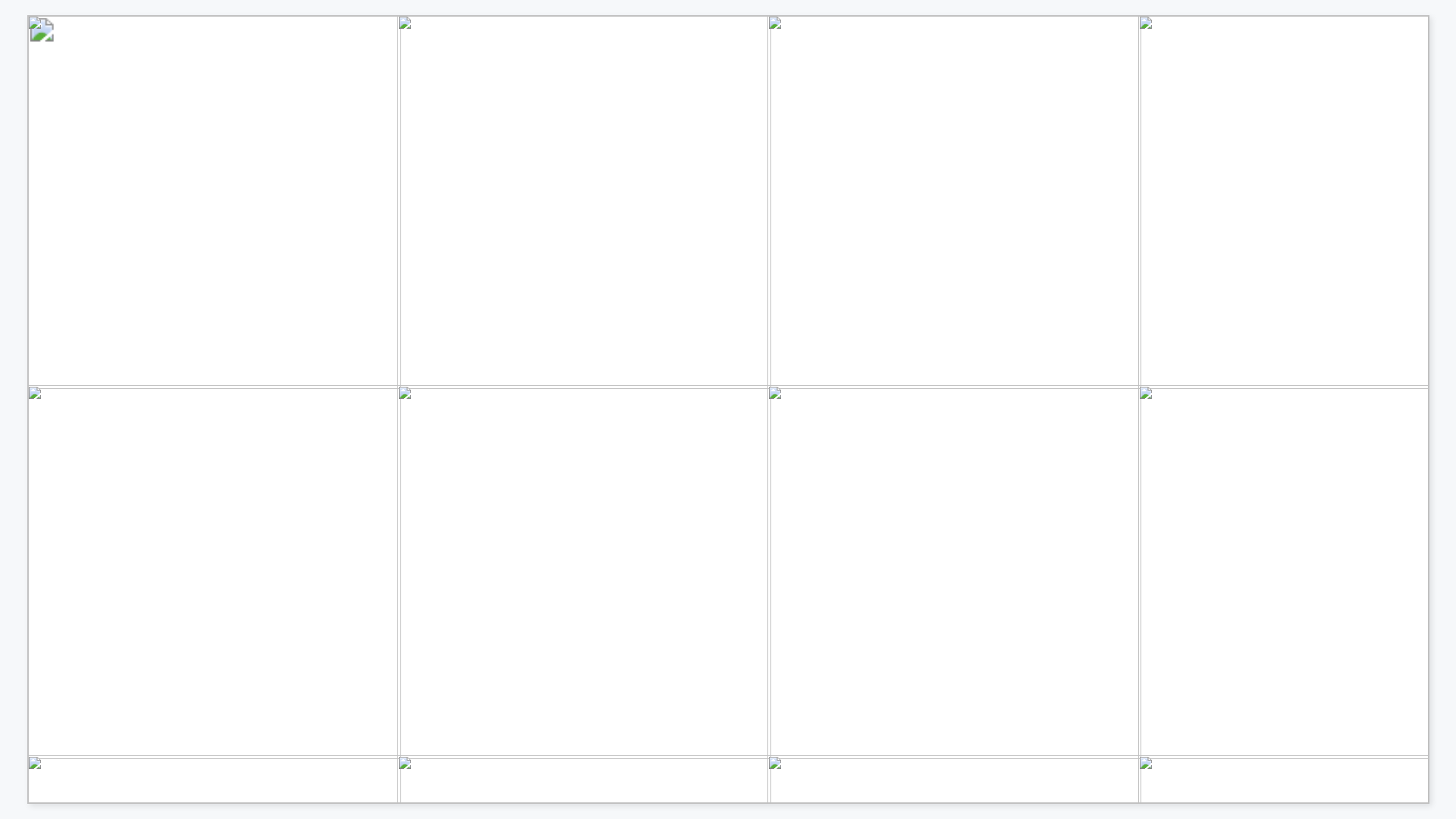
click at [843, 207] on span "Canada’s first utility" at bounding box center [830, 209] width 134 height 13
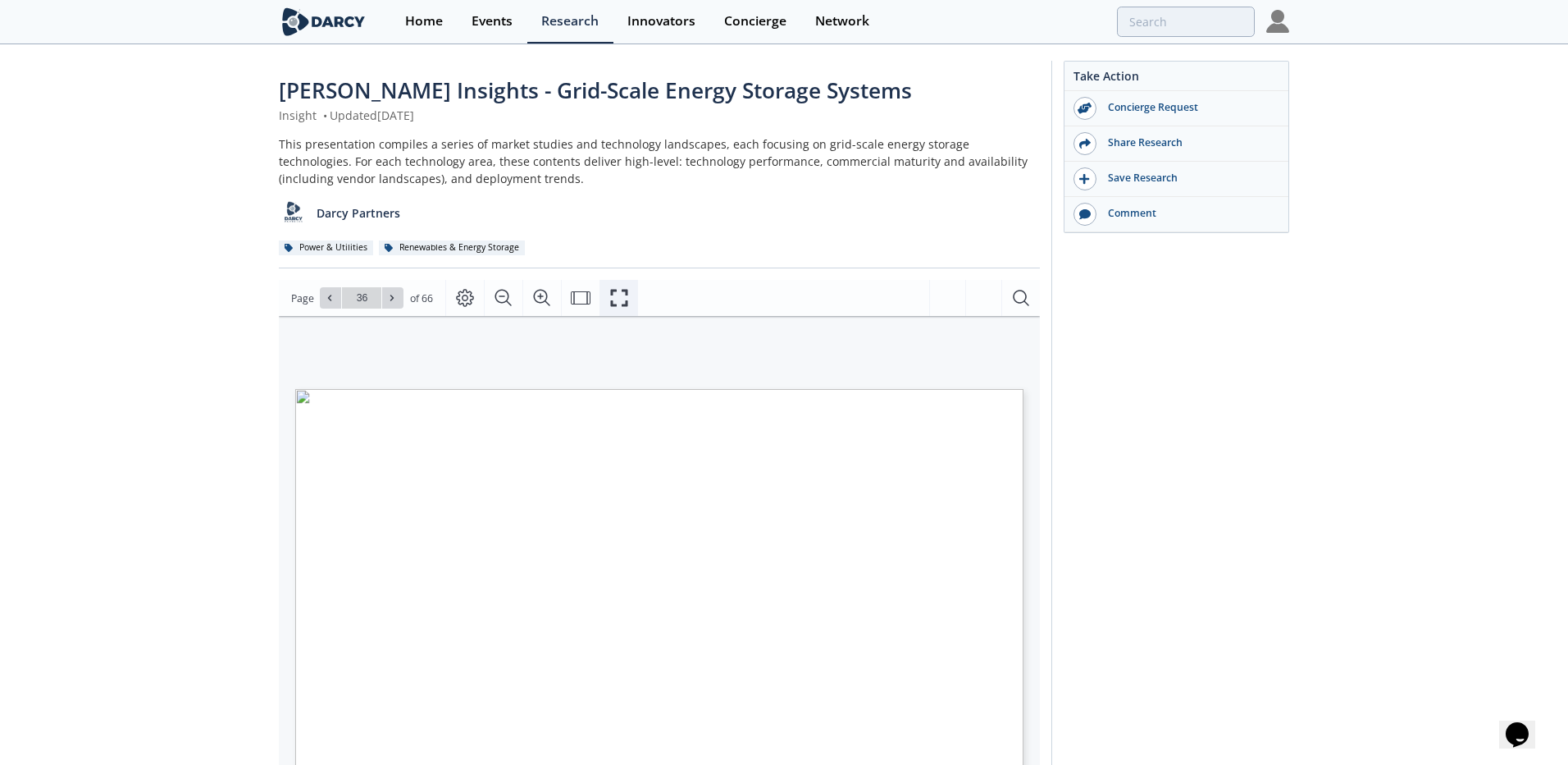
drag, startPoint x: 622, startPoint y: 301, endPoint x: 705, endPoint y: 391, distance: 122.4
click at [622, 301] on icon "Fullscreen" at bounding box center [619, 298] width 20 height 20
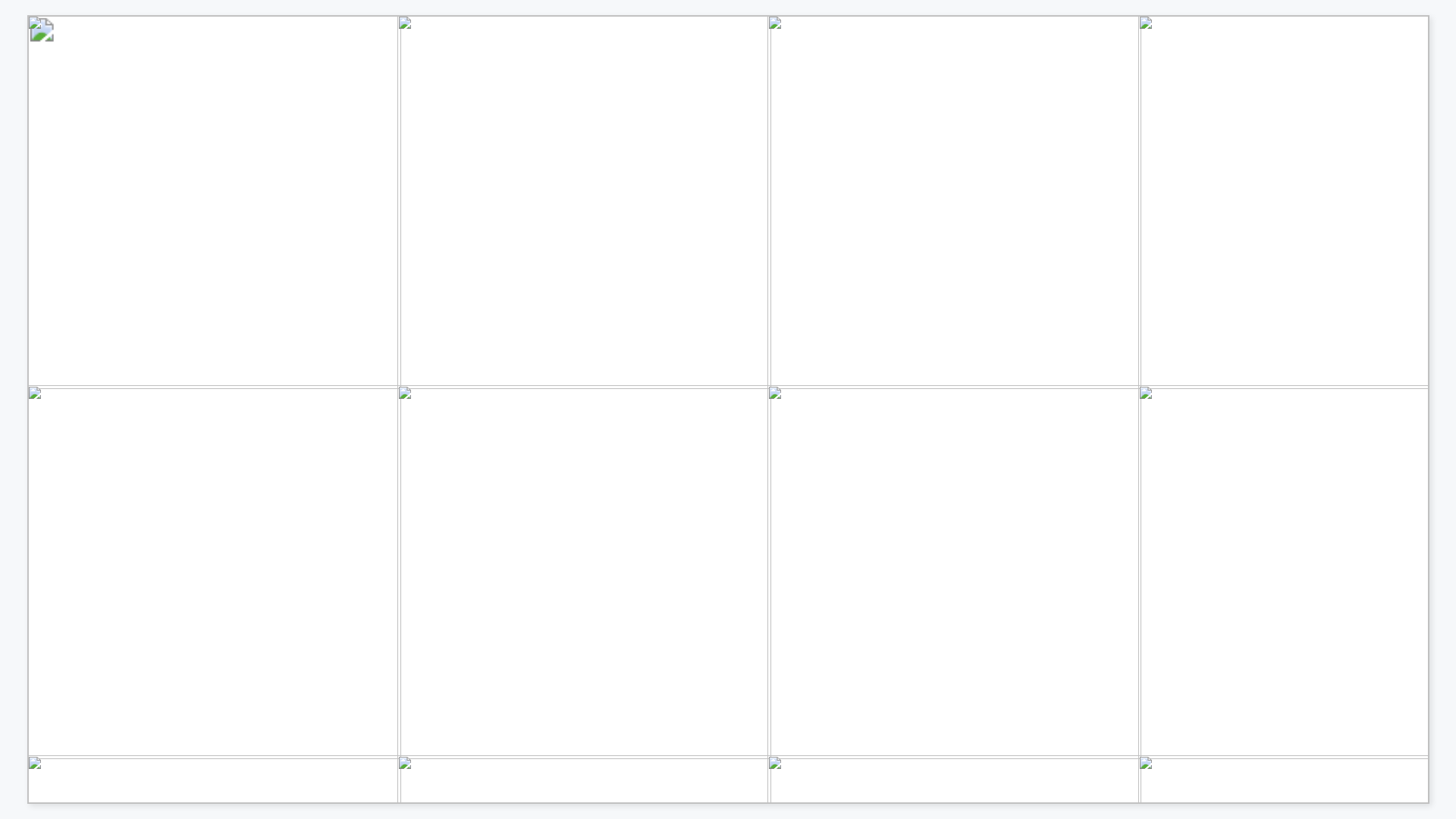
click at [817, 258] on span "Invinity" at bounding box center [816, 256] width 44 height 15
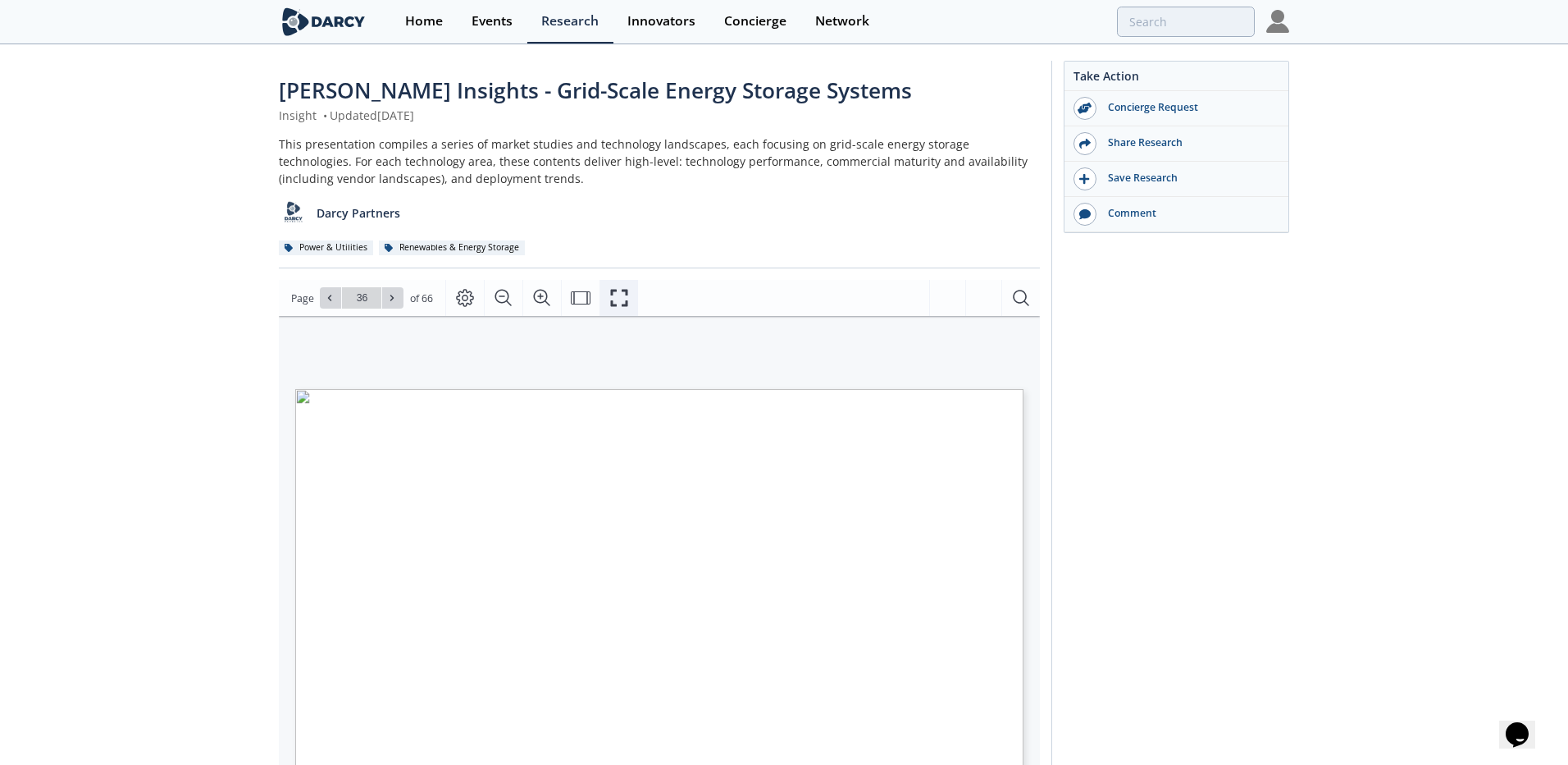
click at [622, 302] on icon "Fullscreen" at bounding box center [619, 298] width 20 height 20
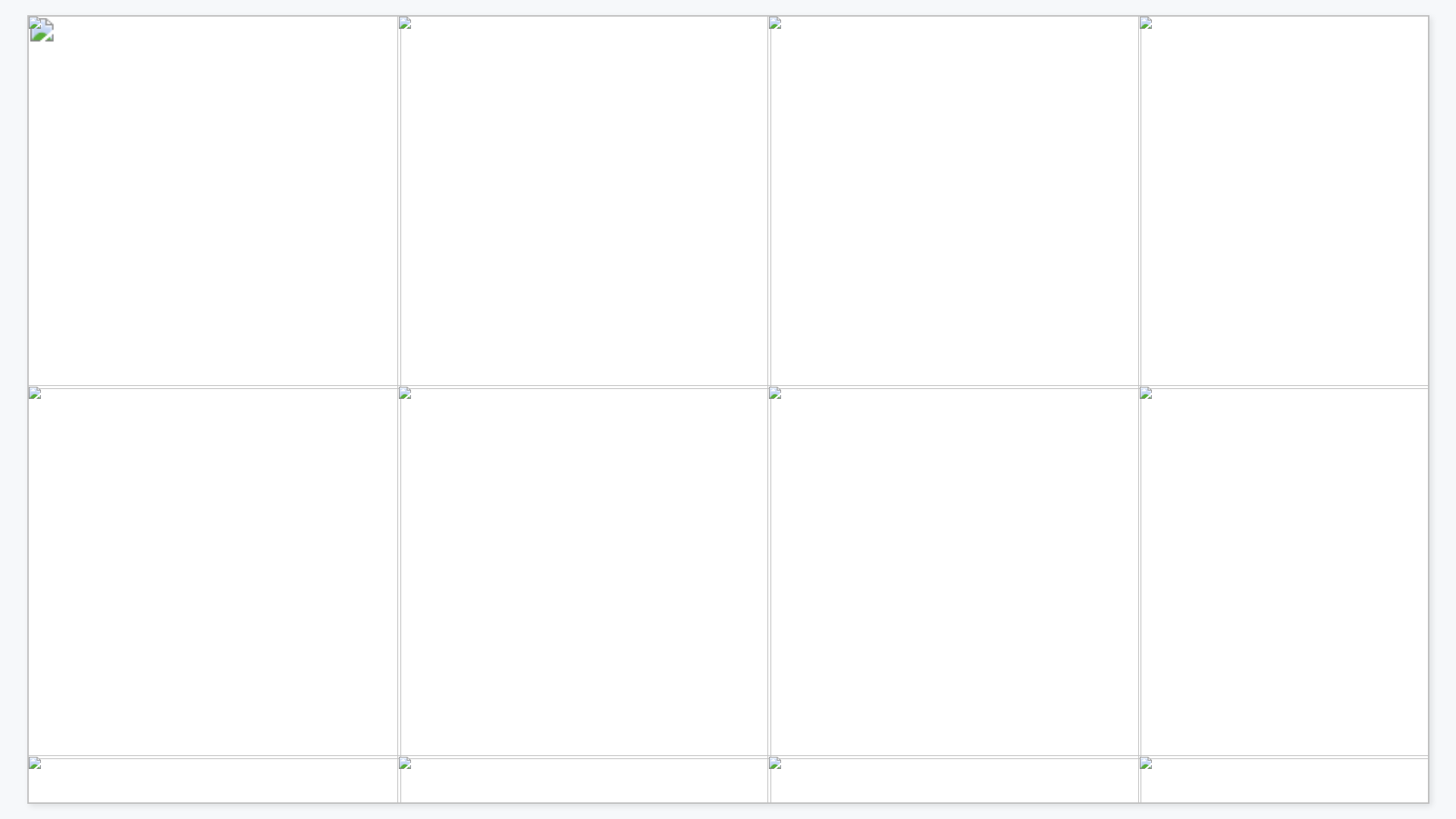
click at [889, 211] on span "Canada’s first utility" at bounding box center [830, 209] width 134 height 13
